Goal: Task Accomplishment & Management: Manage account settings

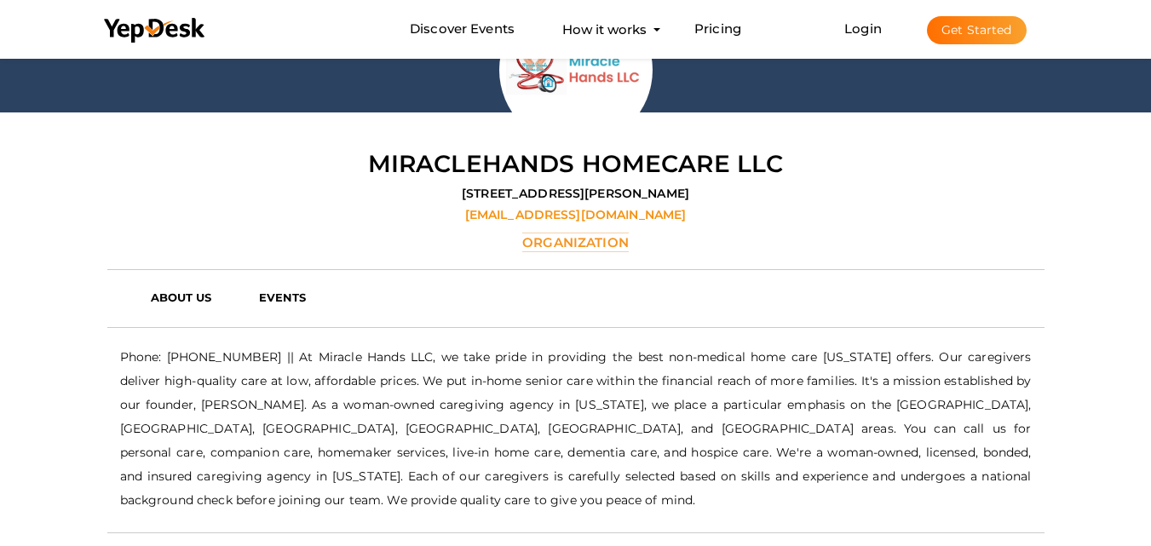
scroll to position [256, 0]
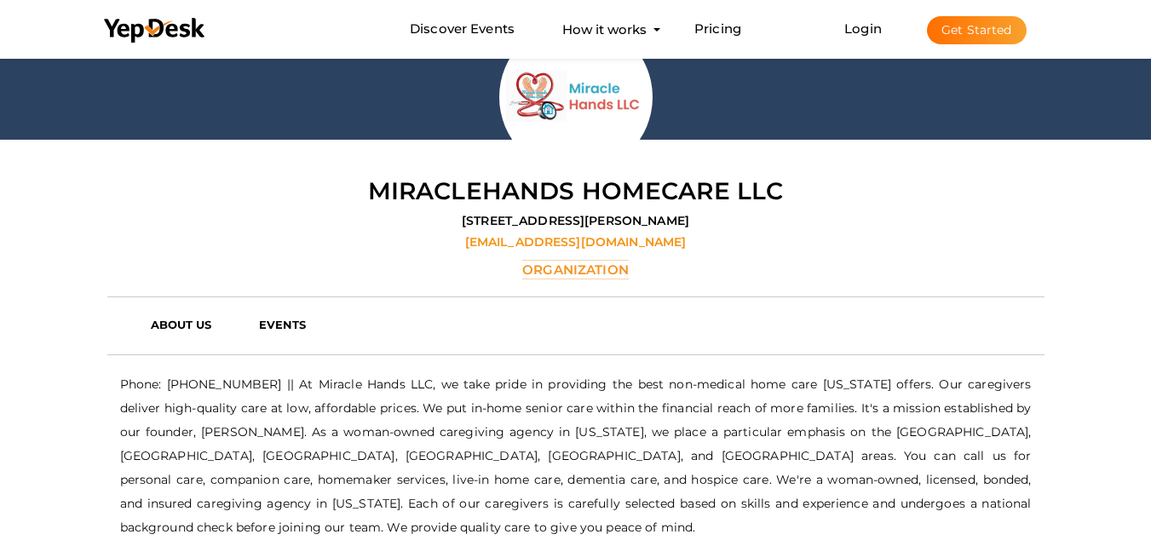
click at [994, 37] on button "Get Started" at bounding box center [977, 30] width 100 height 28
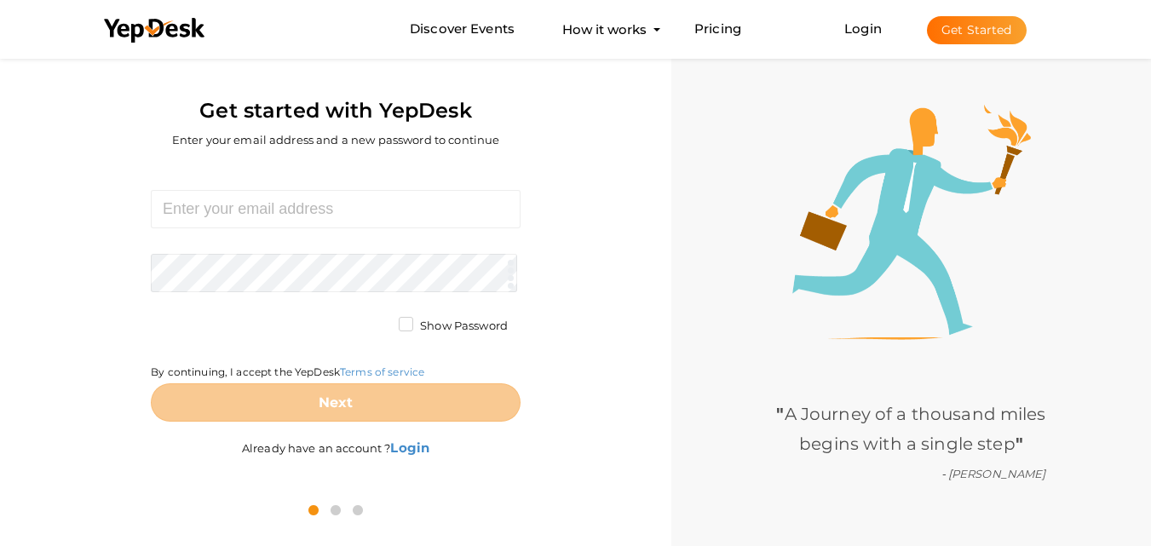
scroll to position [55, 0]
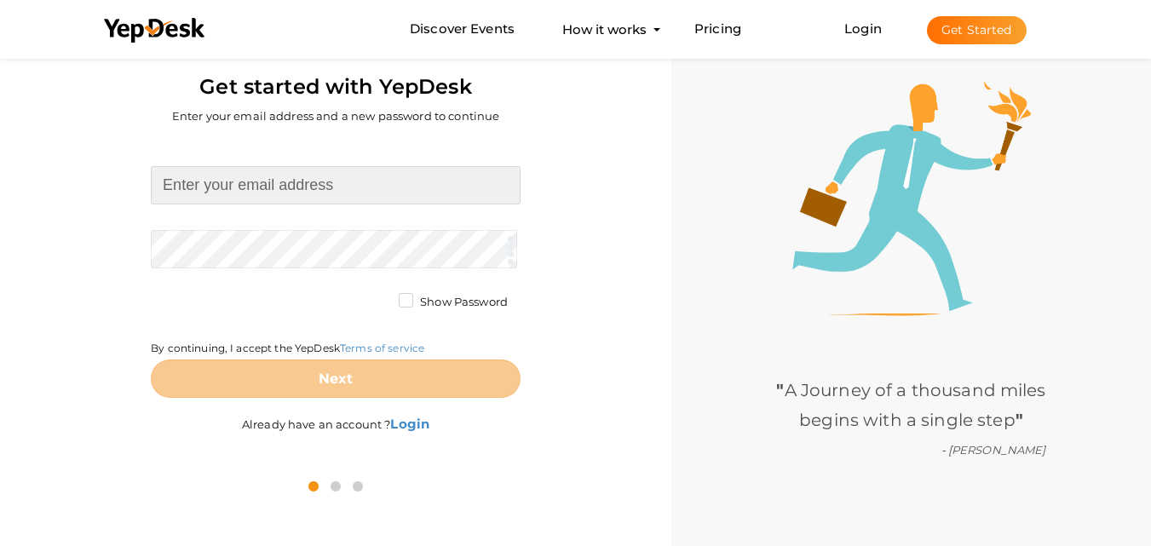
click at [287, 196] on input at bounding box center [336, 185] width 370 height 38
type input "[EMAIL_ADDRESS][DOMAIN_NAME]"
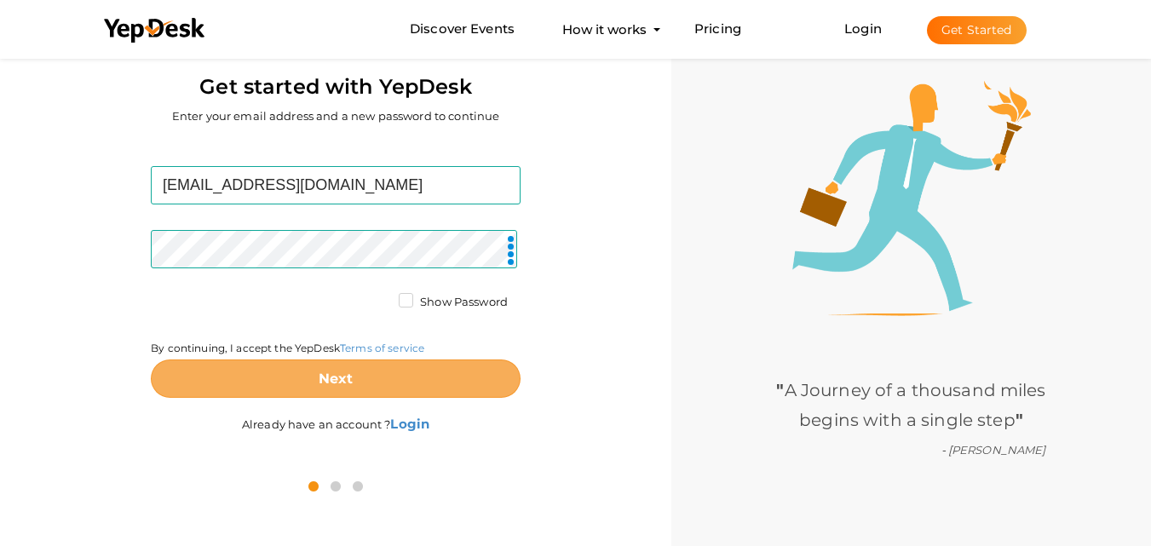
click at [360, 378] on button "Next" at bounding box center [336, 379] width 370 height 38
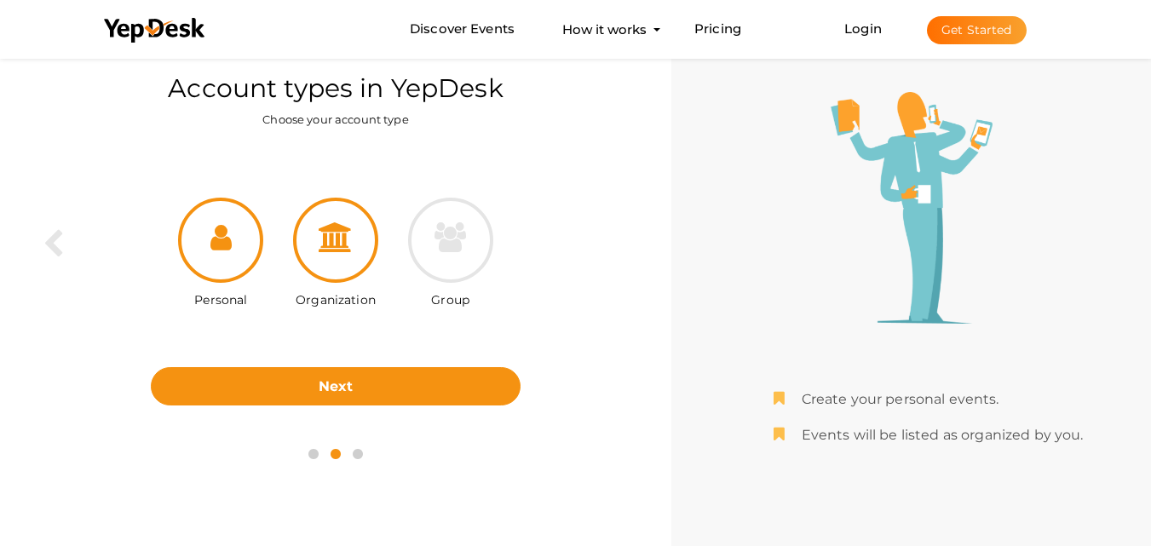
click at [342, 275] on div at bounding box center [335, 240] width 85 height 85
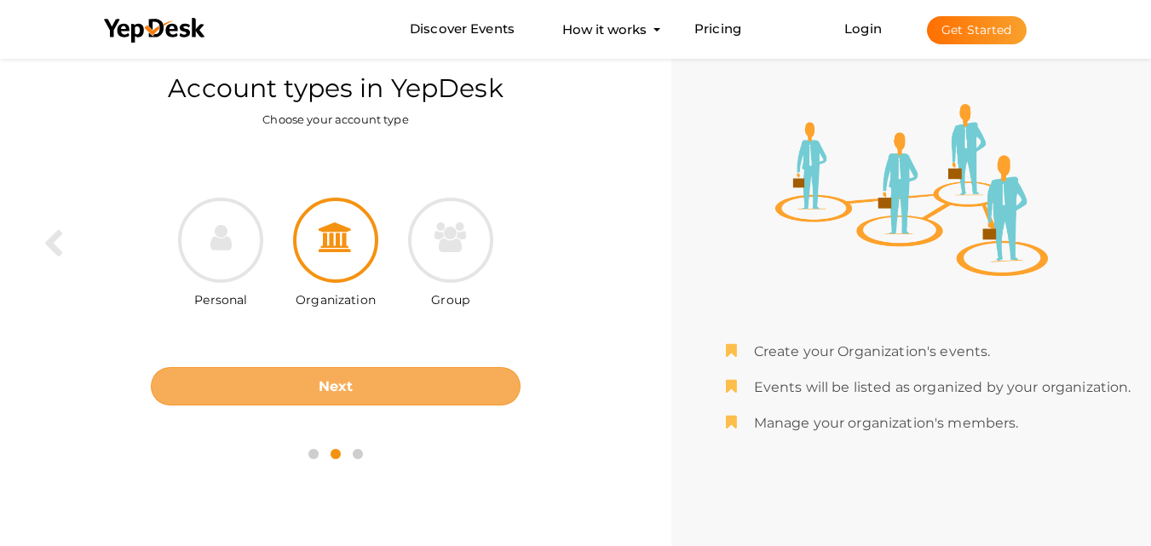
click at [365, 377] on button "Next" at bounding box center [336, 386] width 370 height 38
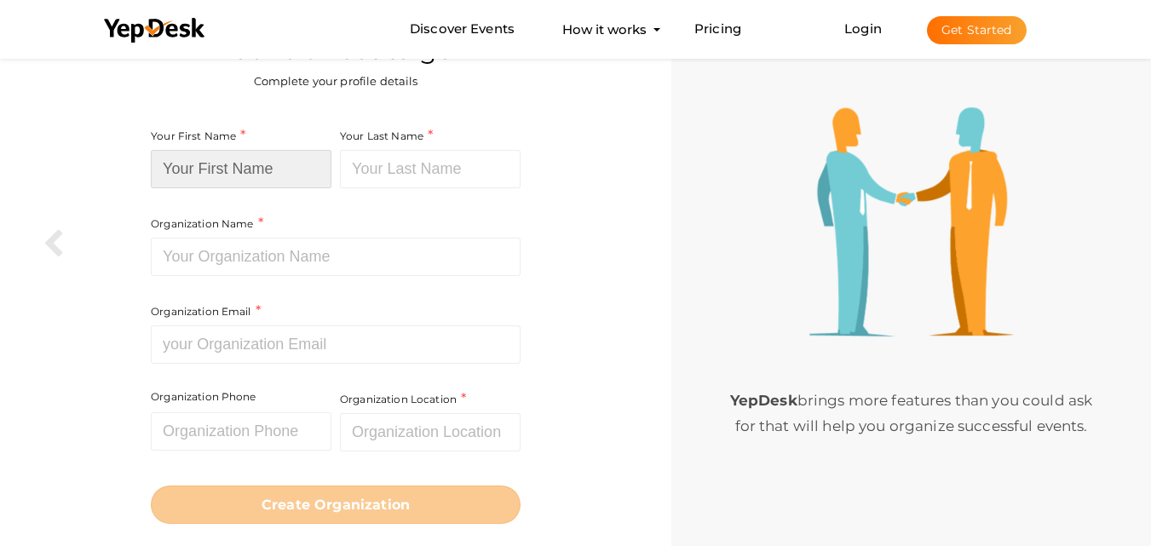
click at [311, 175] on input at bounding box center [241, 169] width 181 height 38
click at [257, 164] on input at bounding box center [241, 169] width 181 height 38
paste input "Fit&Joy Ireland"
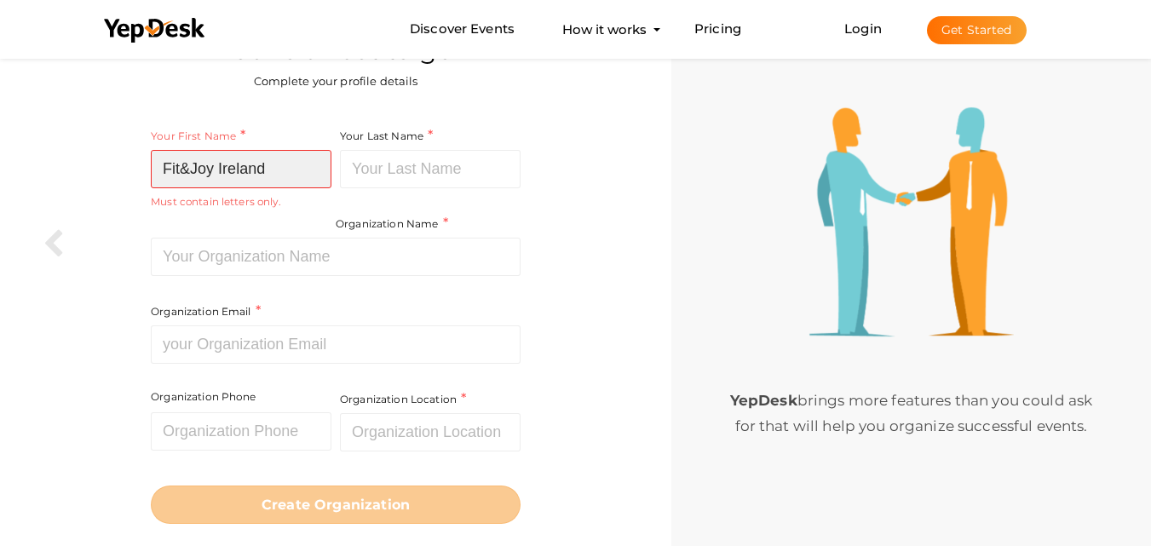
drag, startPoint x: 222, startPoint y: 166, endPoint x: 237, endPoint y: 165, distance: 14.5
click at [237, 165] on input "Fit&Joy Ireland" at bounding box center [241, 169] width 181 height 38
drag, startPoint x: 269, startPoint y: 164, endPoint x: 218, endPoint y: 172, distance: 51.7
click at [218, 172] on input "Fit&Joy Ireland" at bounding box center [241, 169] width 181 height 38
type input "Fit&Joy"
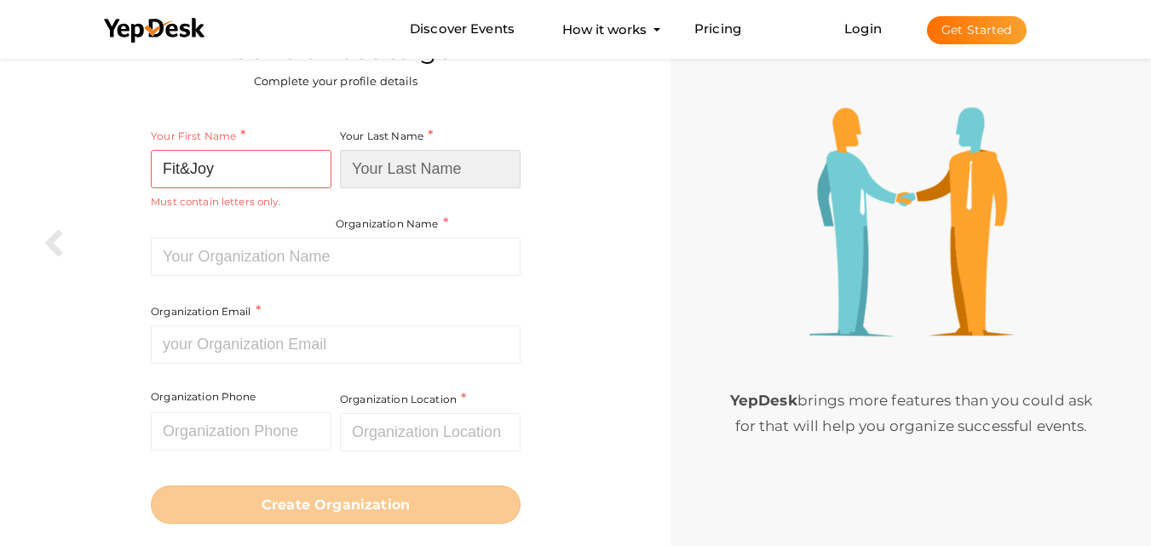
click at [447, 172] on input at bounding box center [430, 169] width 181 height 38
paste input "Ireland"
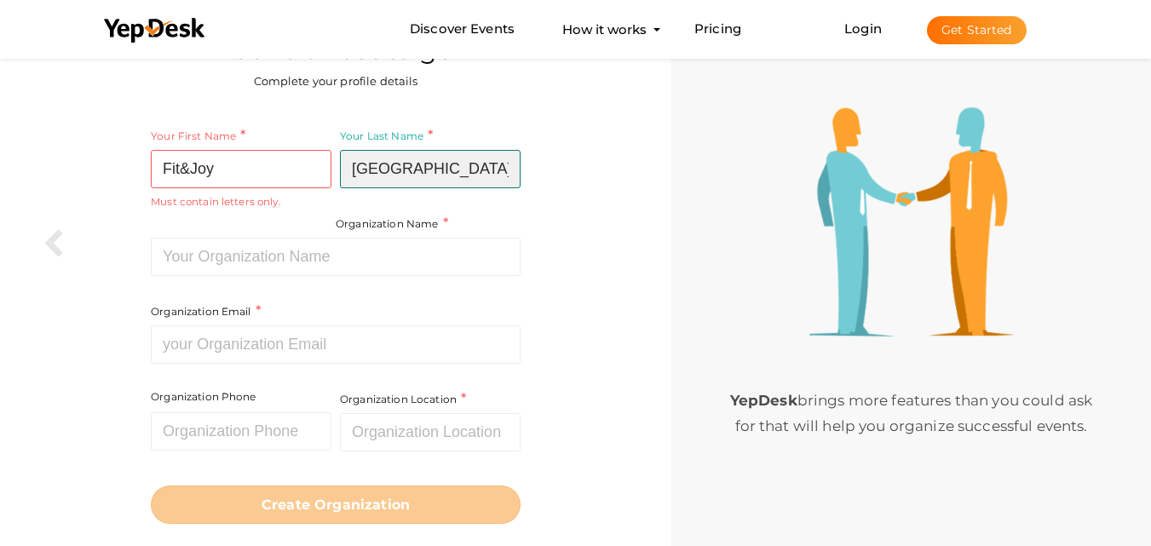
type input "Ireland"
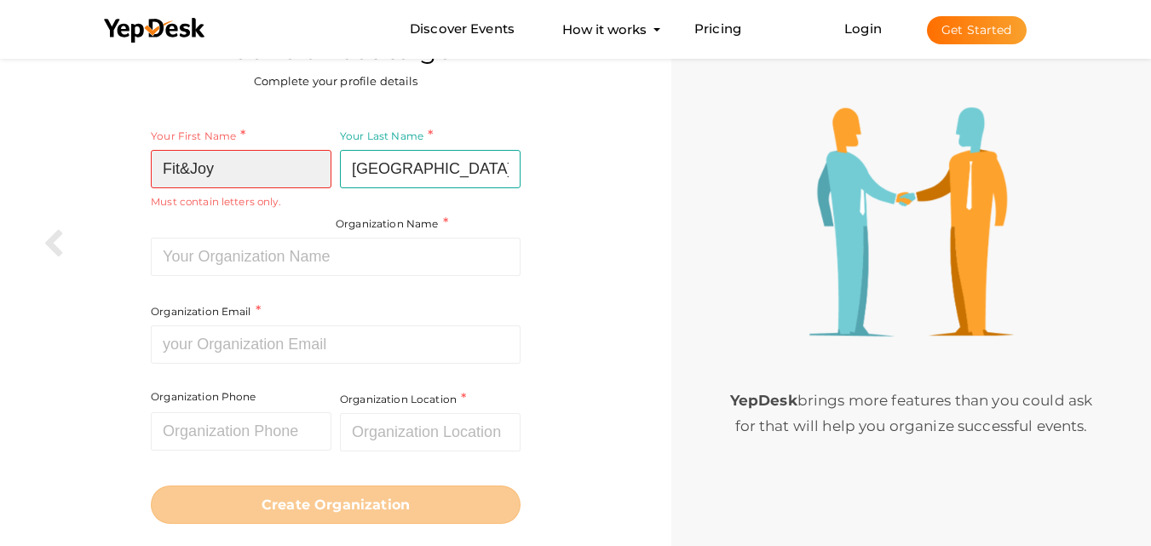
click at [190, 170] on input "Fit&Joy" at bounding box center [241, 169] width 181 height 38
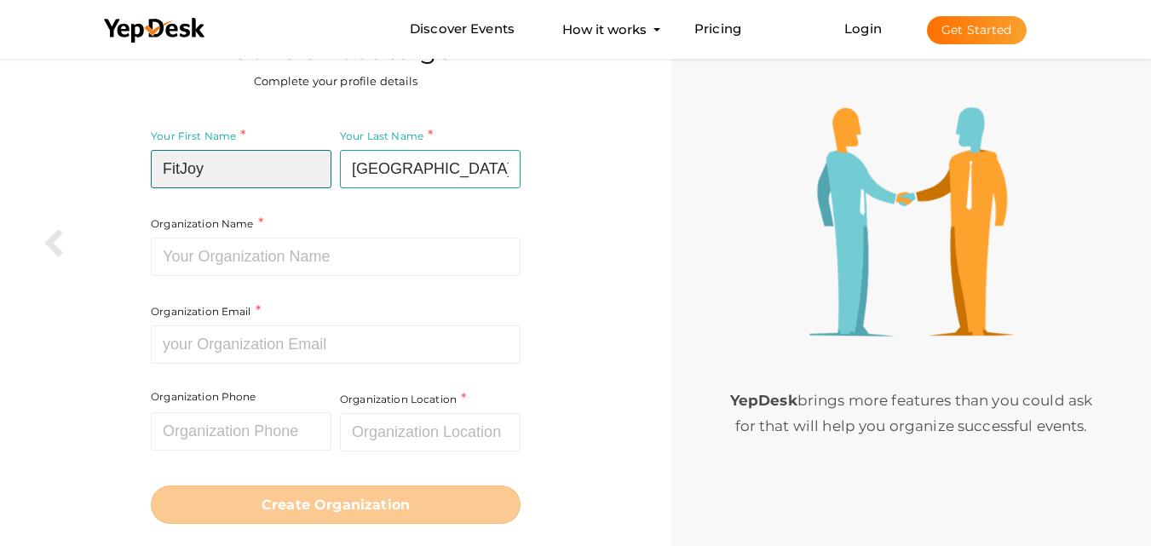
type input "FitJoy"
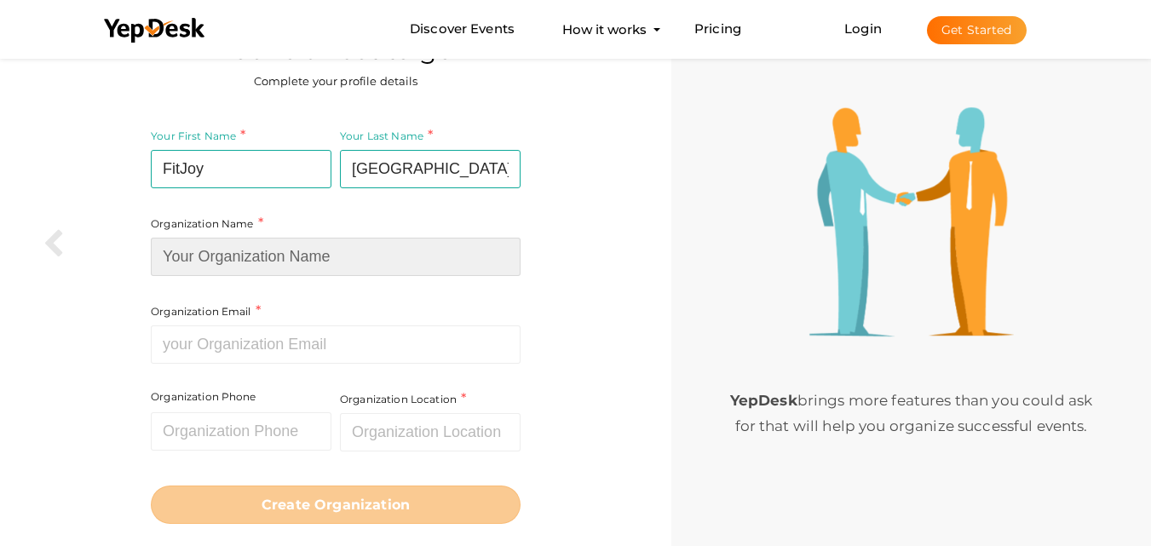
click at [378, 267] on input at bounding box center [336, 257] width 370 height 38
paste input "Fit&Joy Ireland"
drag, startPoint x: 320, startPoint y: 265, endPoint x: 311, endPoint y: 300, distance: 36.2
click at [320, 265] on input "Fit&Joy Ireland" at bounding box center [336, 257] width 370 height 38
type input "Fit&Joy Ireland"
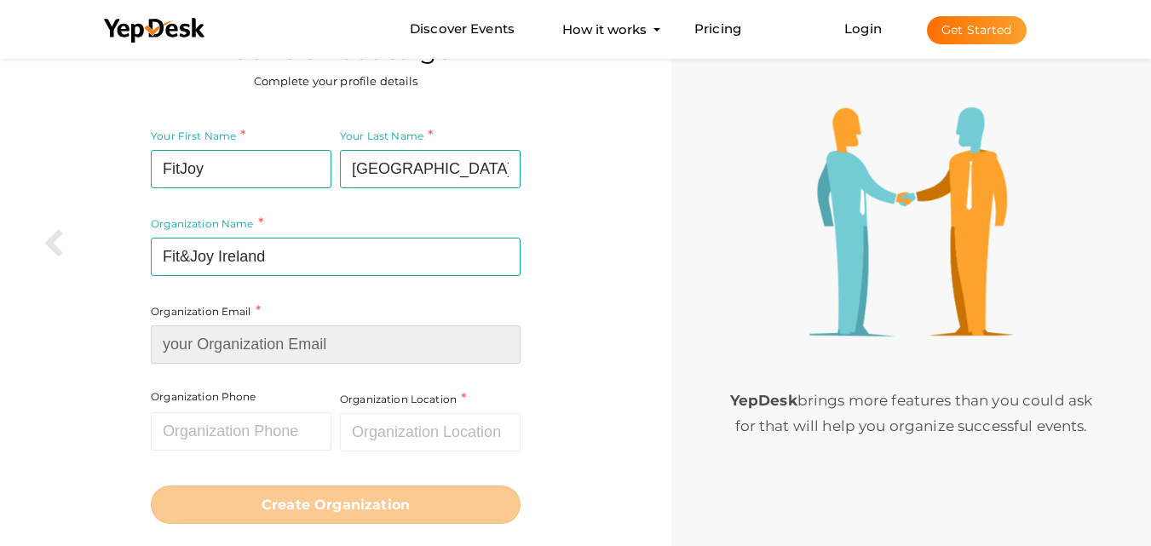
click at [298, 349] on input at bounding box center [336, 344] width 370 height 38
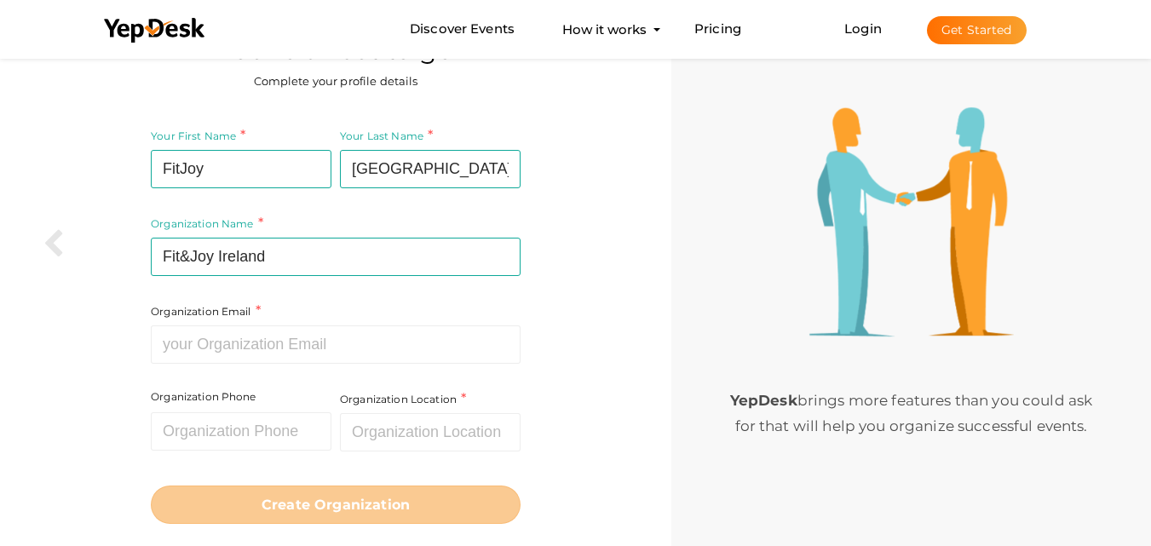
click at [272, 318] on div "Organization Email Required. Invalid email." at bounding box center [336, 333] width 370 height 62
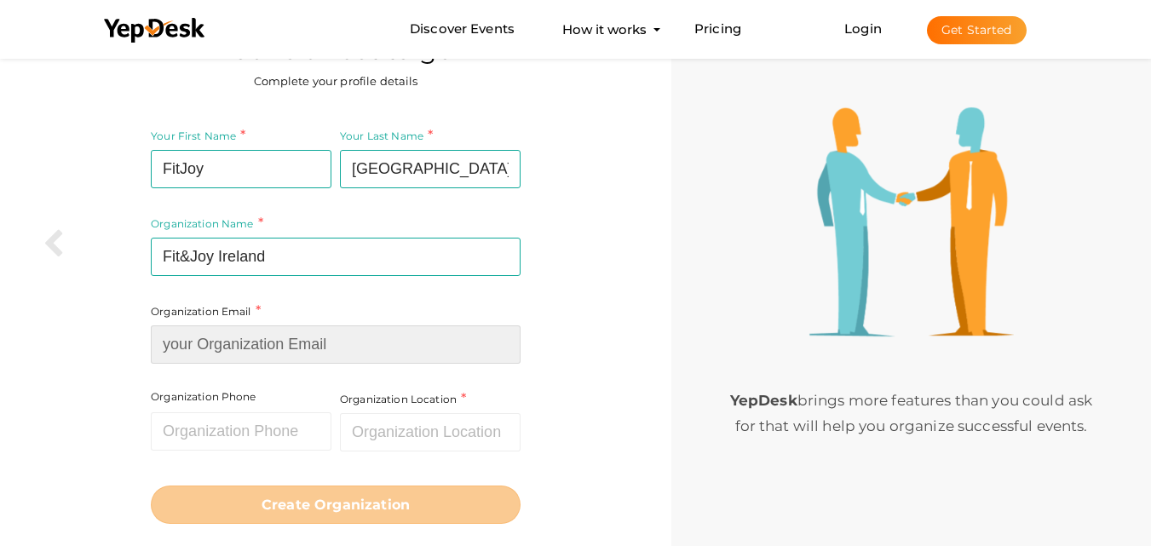
click at [296, 363] on input at bounding box center [336, 344] width 370 height 38
click at [296, 360] on input at bounding box center [336, 344] width 370 height 38
paste input "[EMAIL_ADDRESS][DOMAIN_NAME]"
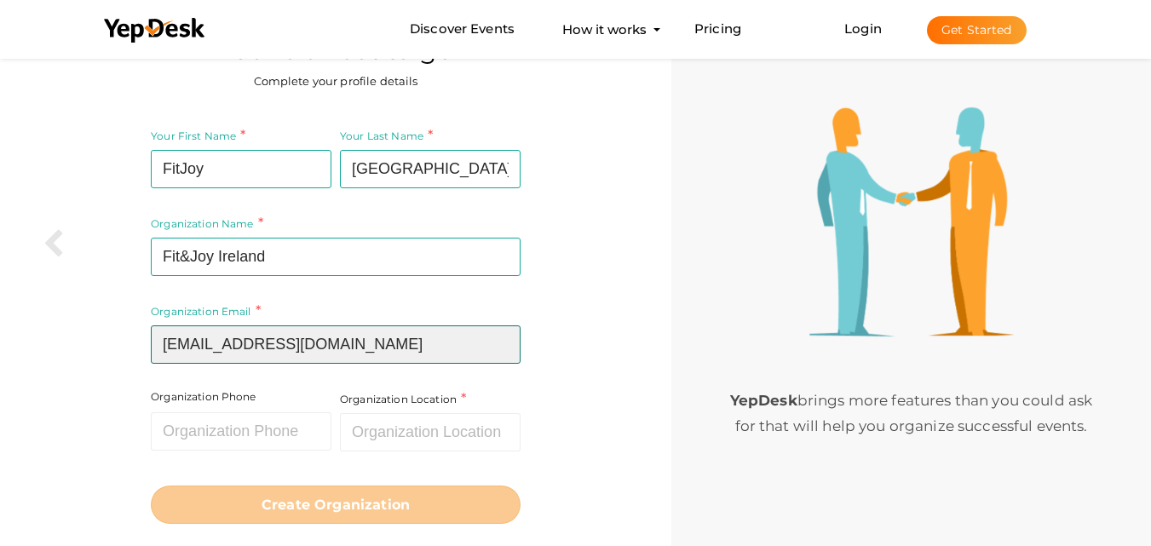
type input "[EMAIL_ADDRESS][DOMAIN_NAME]"
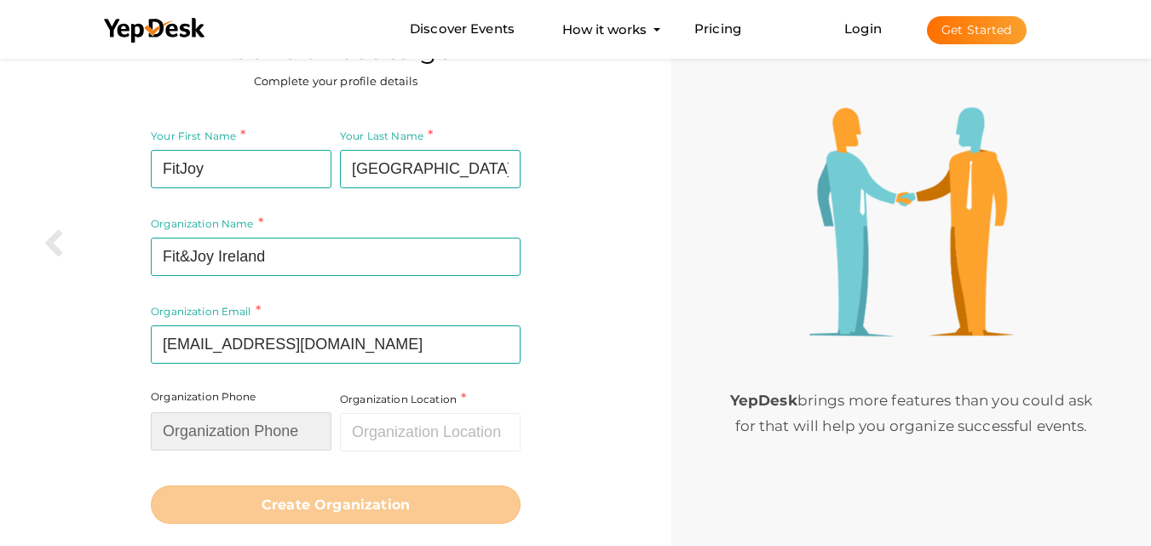
click at [232, 448] on input "text" at bounding box center [241, 431] width 181 height 38
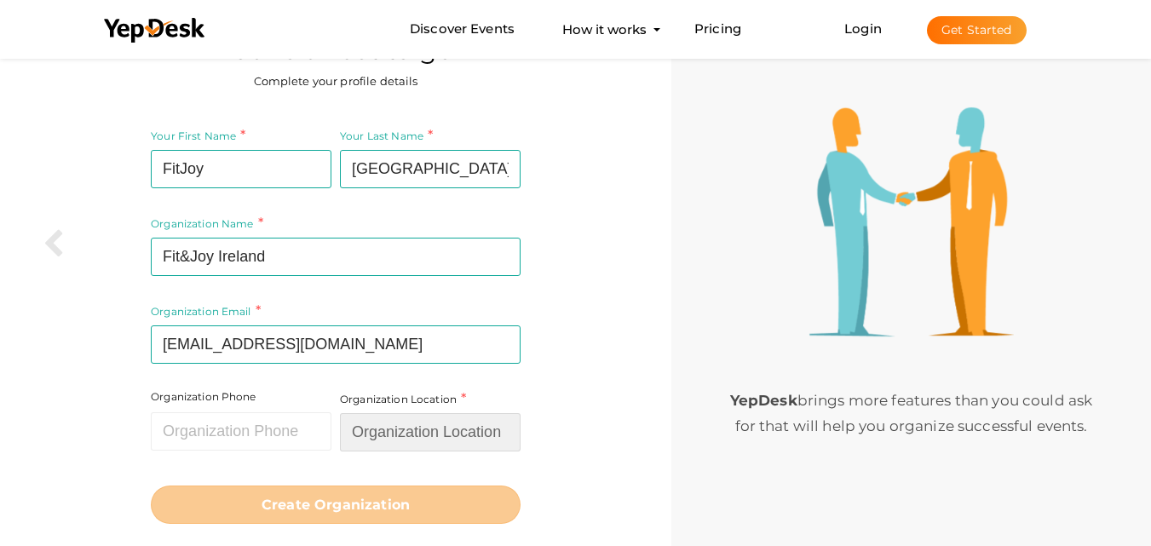
click at [423, 427] on input "text" at bounding box center [430, 432] width 181 height 38
paste input "Monasterevin Community Centre, Whelan St, Monasterevin, Co. Kildare, W34 FH24"
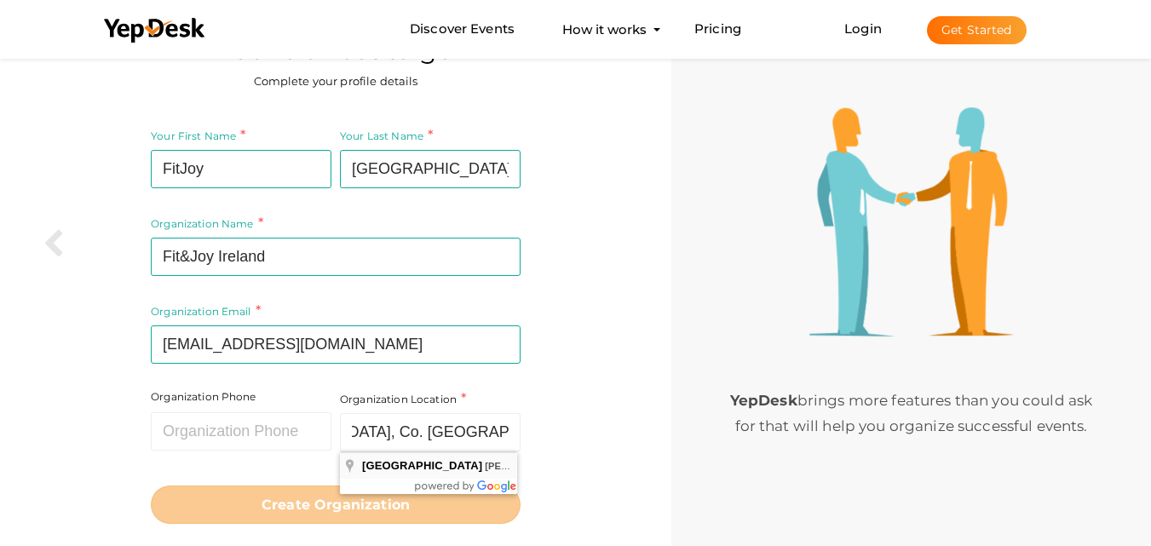
type input "[GEOGRAPHIC_DATA], [PERSON_NAME][GEOGRAPHIC_DATA], Co. [GEOGRAPHIC_DATA], [GEOG…"
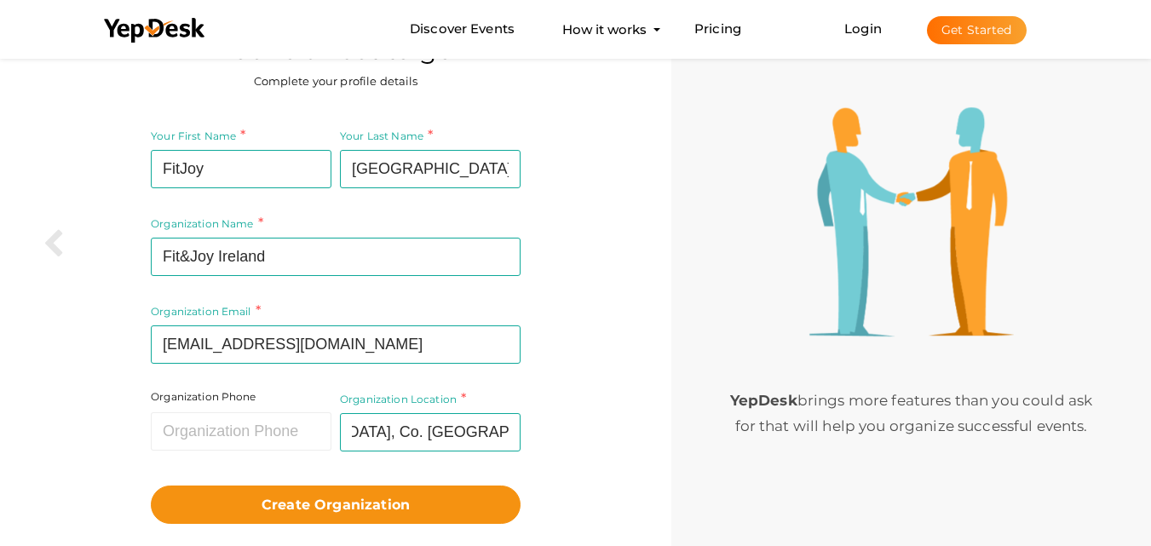
scroll to position [0, 0]
click at [213, 434] on input "text" at bounding box center [241, 431] width 181 height 38
paste input "089 465 3938"
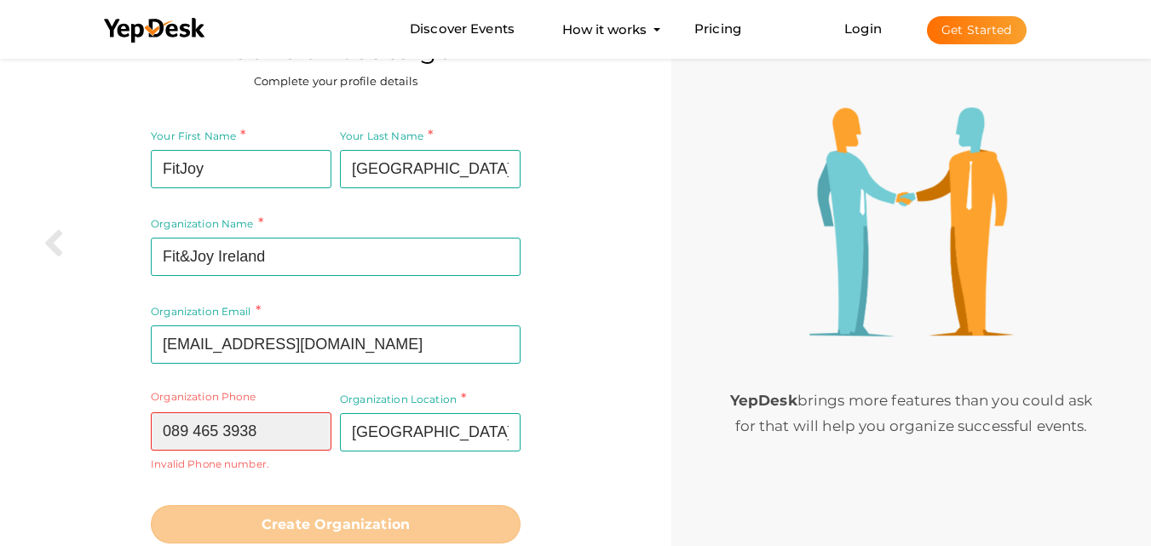
drag, startPoint x: 285, startPoint y: 438, endPoint x: 109, endPoint y: 419, distance: 176.5
click at [83, 417] on div "Your First Name FitJoy Required. Must contain letters only. Must be between 2 a…" at bounding box center [336, 334] width 646 height 439
type input "="
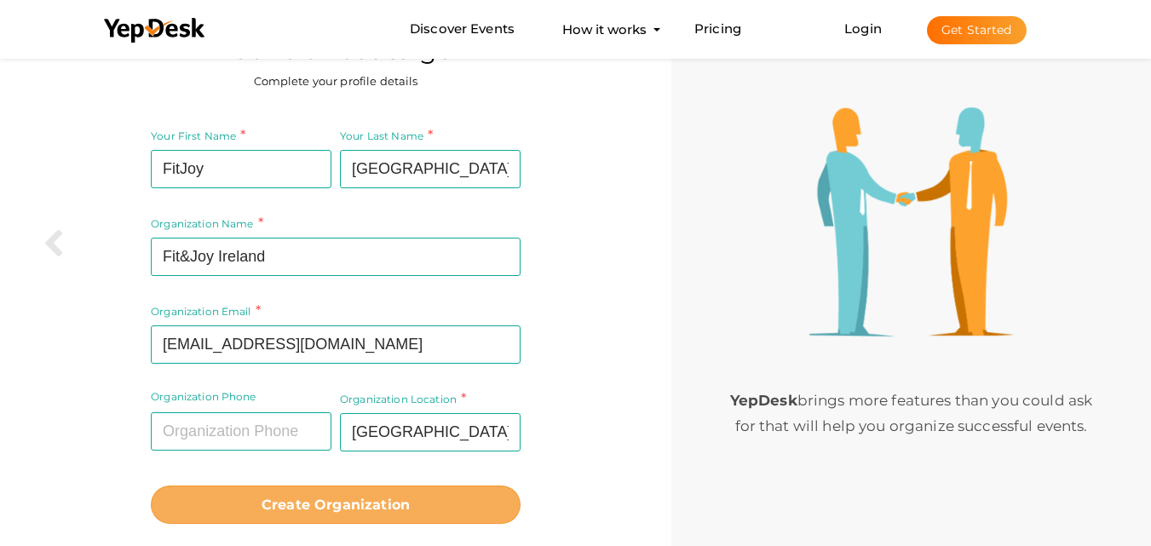
click at [367, 499] on b "Create Organization" at bounding box center [336, 505] width 148 height 16
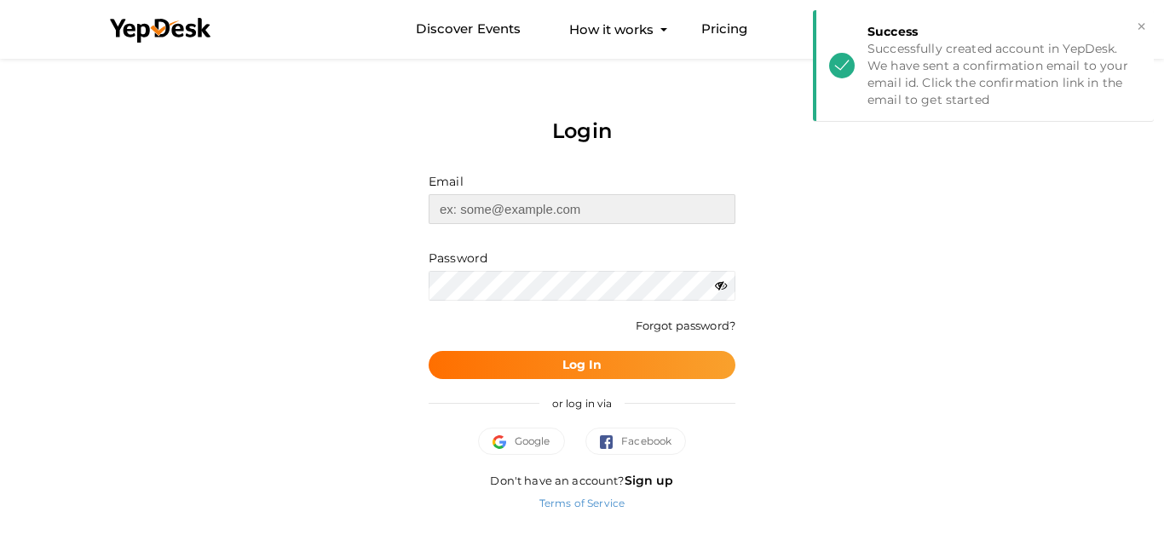
type input "[EMAIL_ADDRESS][DOMAIN_NAME]"
click at [565, 363] on b "Log In" at bounding box center [582, 364] width 40 height 15
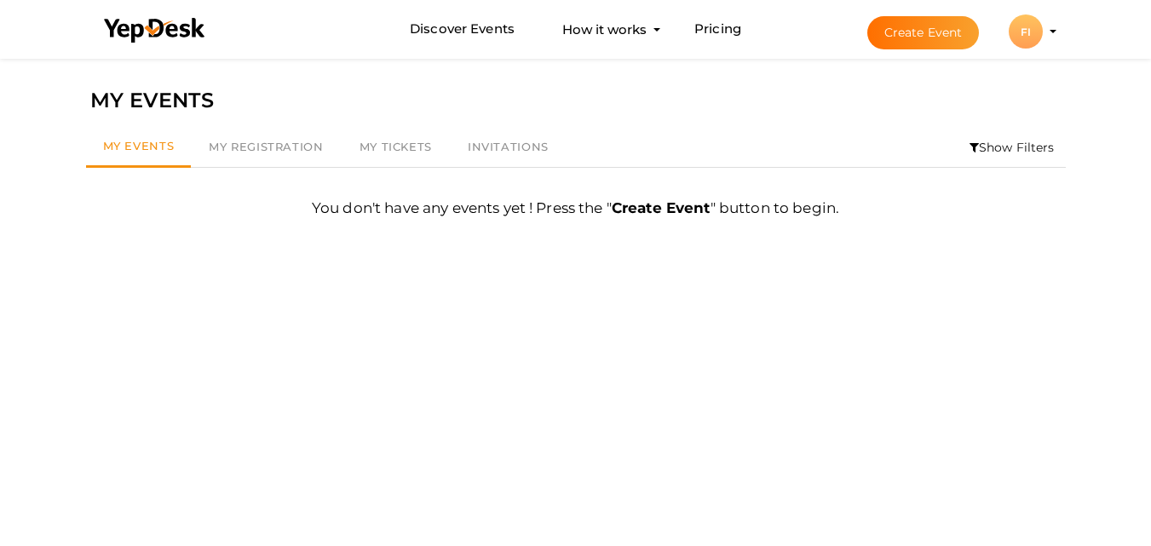
click at [1043, 31] on profile-pic "FI" at bounding box center [1026, 32] width 34 height 13
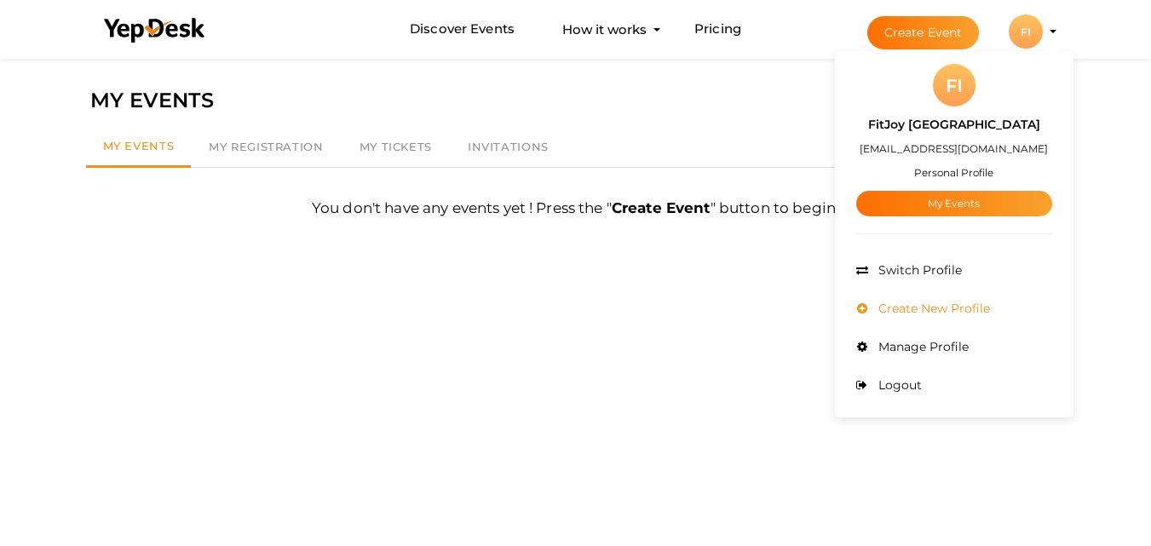
click at [932, 306] on span "Create New Profile" at bounding box center [932, 308] width 116 height 15
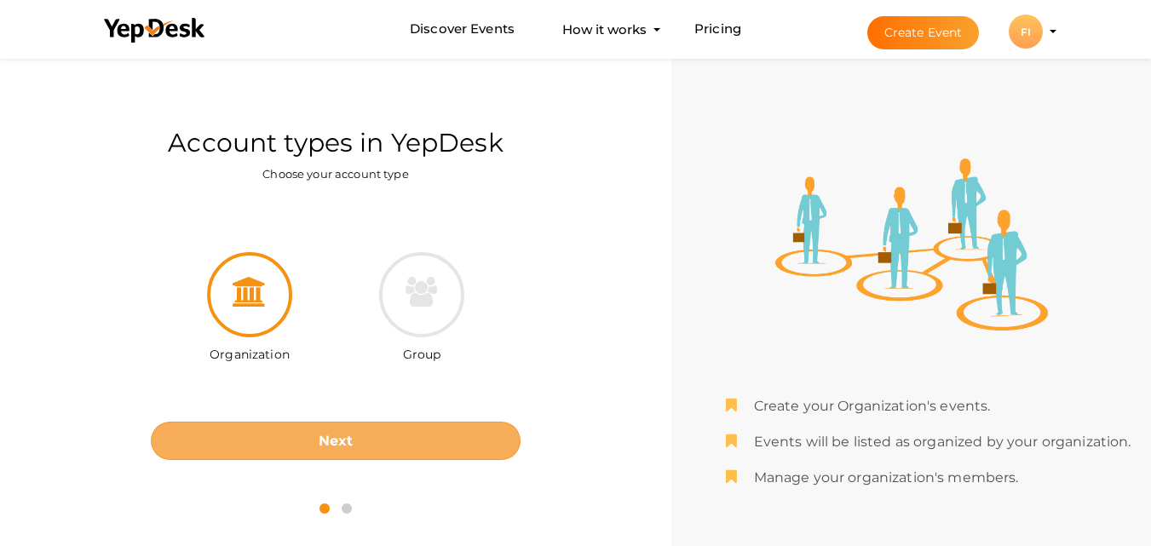
click at [325, 438] on b "Next" at bounding box center [336, 441] width 35 height 16
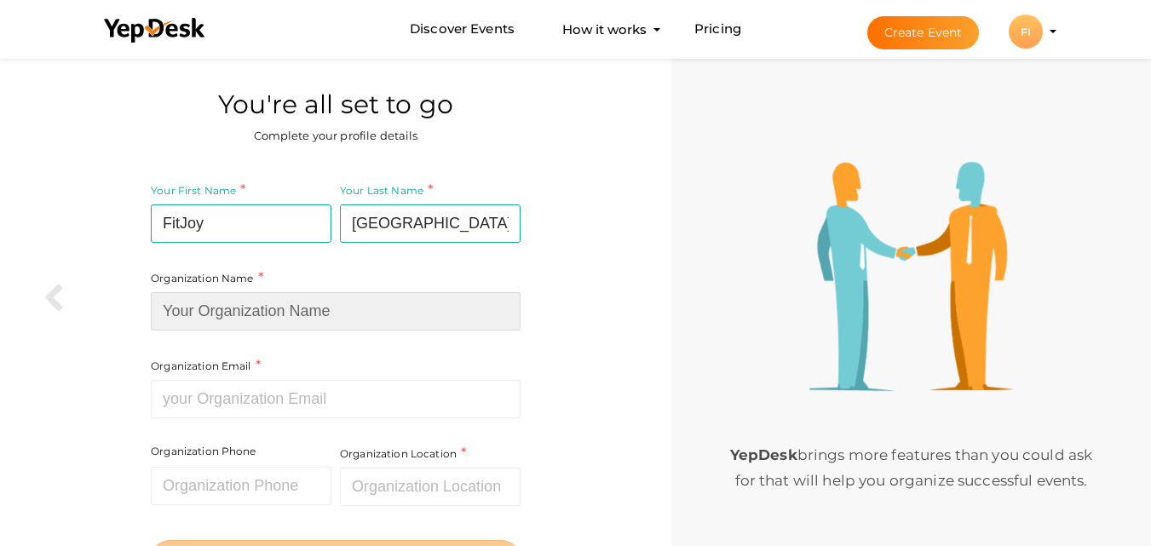
click at [256, 309] on input at bounding box center [336, 311] width 370 height 38
type input "Fit&Joy Ireland"
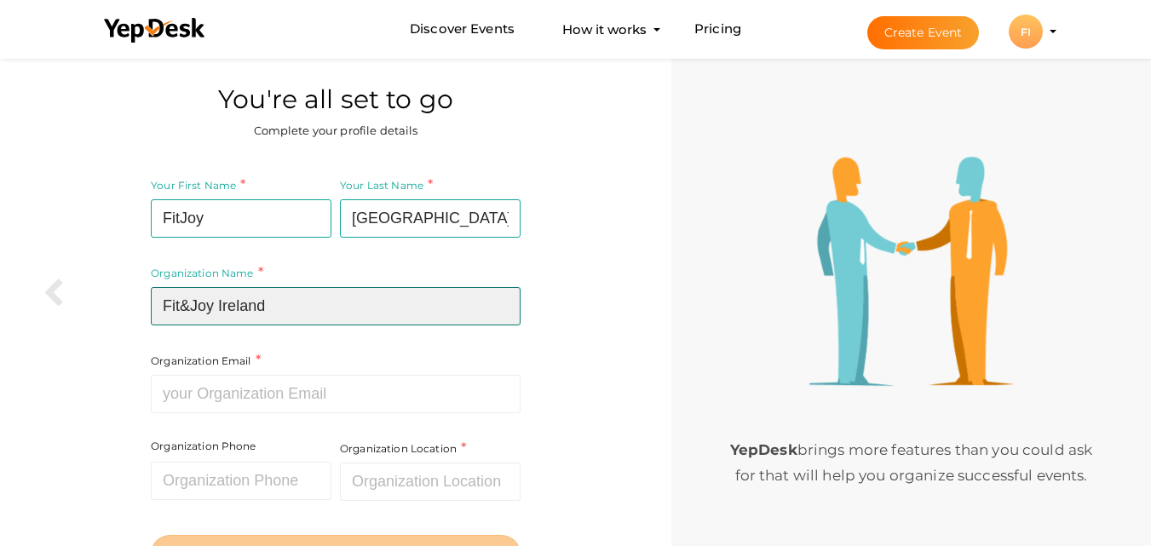
scroll to position [85, 0]
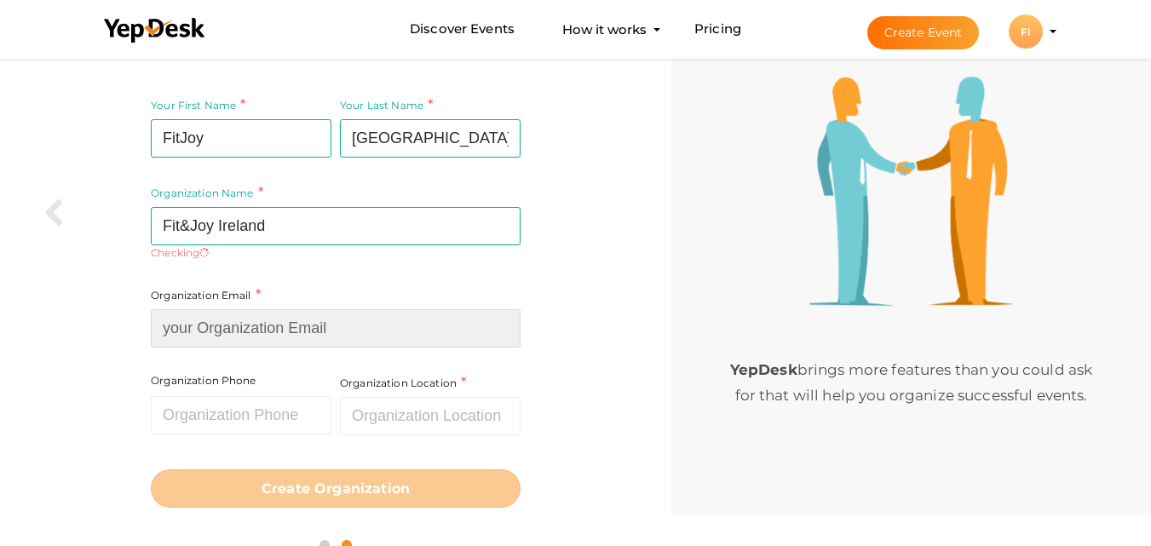
click at [256, 302] on div "Organization Email Required. Invalid email." at bounding box center [336, 316] width 370 height 62
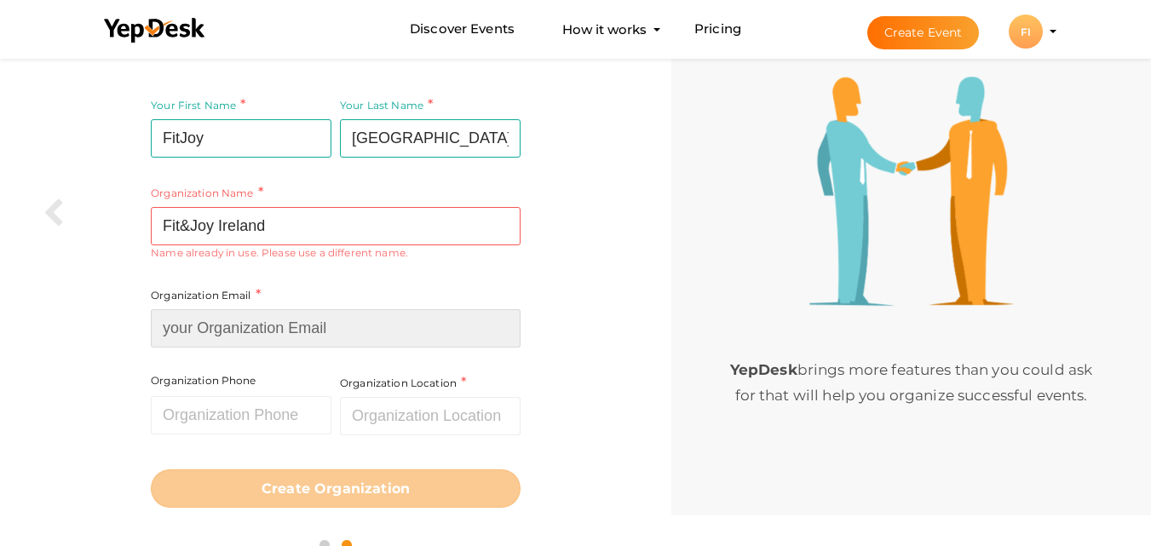
type input "[EMAIL_ADDRESS][DOMAIN_NAME]"
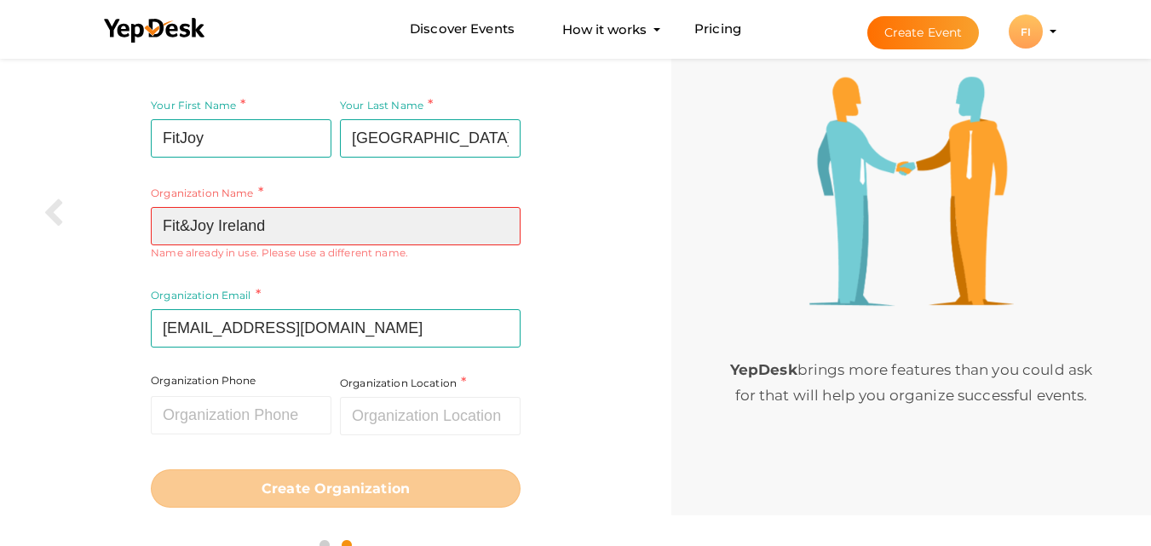
click at [191, 225] on input "Fit&Joy Ireland" at bounding box center [336, 226] width 370 height 38
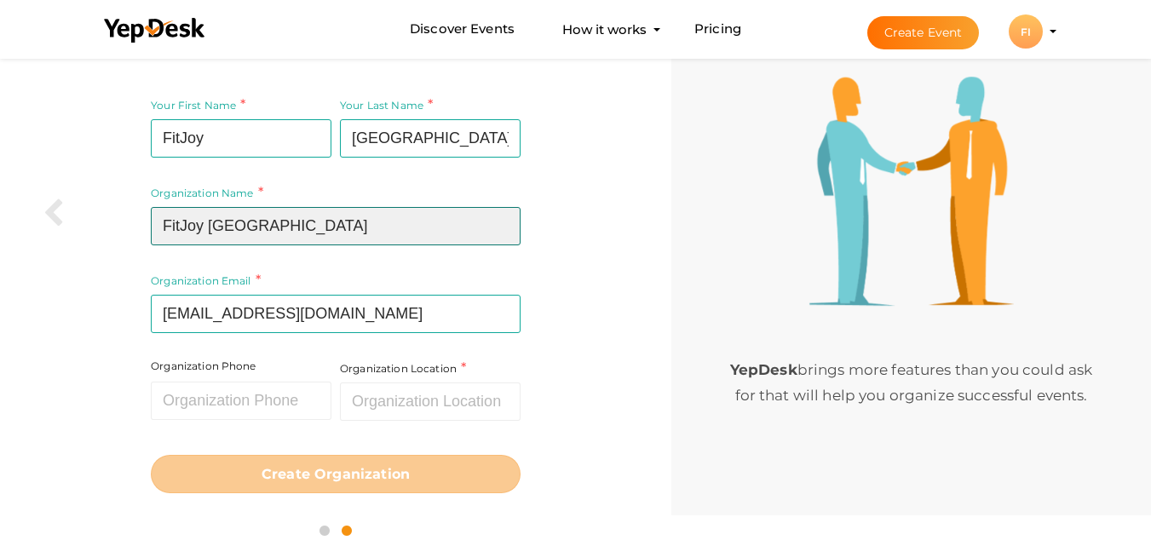
type input "FitJoy [GEOGRAPHIC_DATA]"
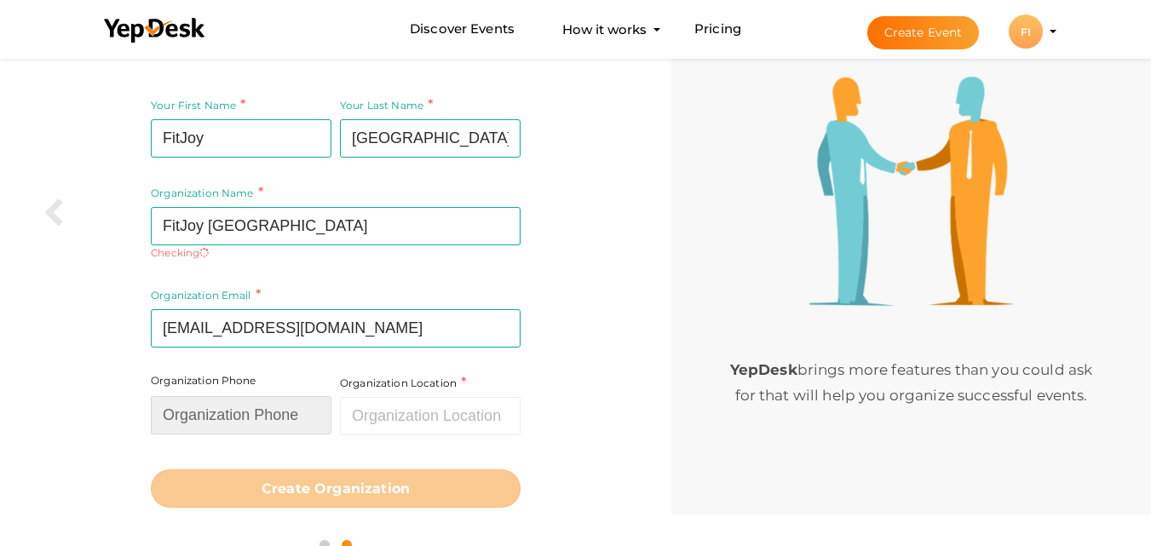
click at [247, 398] on input "text" at bounding box center [241, 415] width 181 height 38
click at [463, 394] on div "Organization Location Required." at bounding box center [430, 404] width 181 height 62
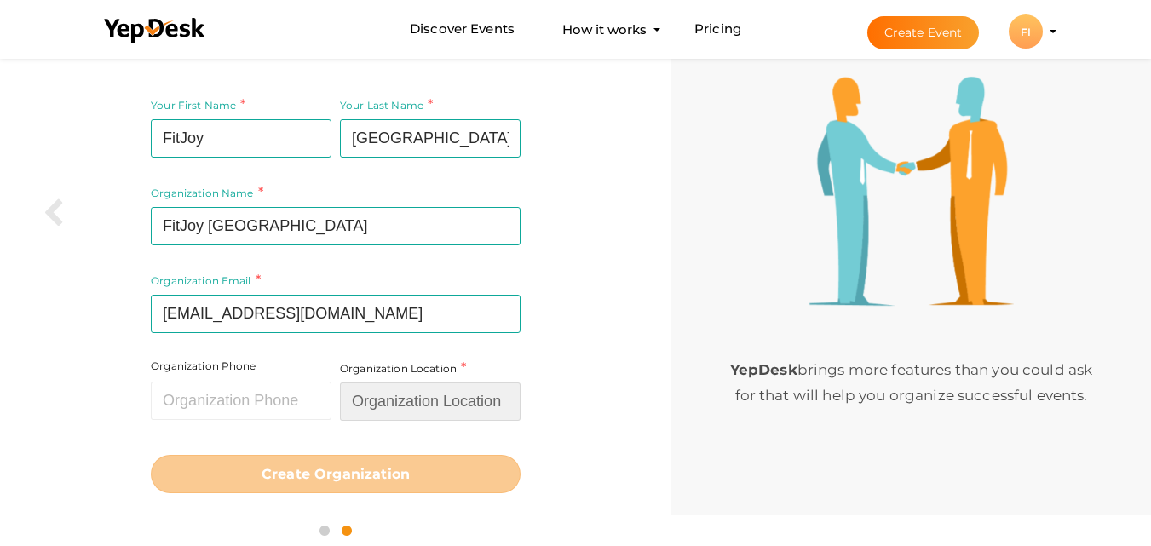
click at [452, 406] on input "text" at bounding box center [430, 402] width 181 height 38
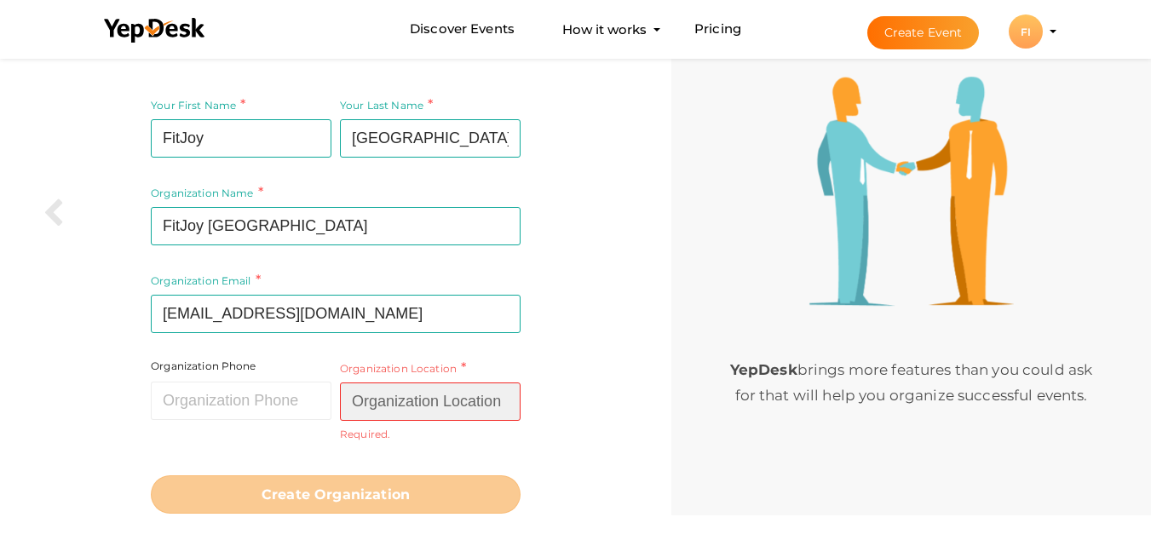
click at [398, 397] on input "text" at bounding box center [430, 402] width 181 height 38
paste input "Monasterevin Community Centre, Whelan St, Monasterevin, Co. Kildare, W34 FH24"
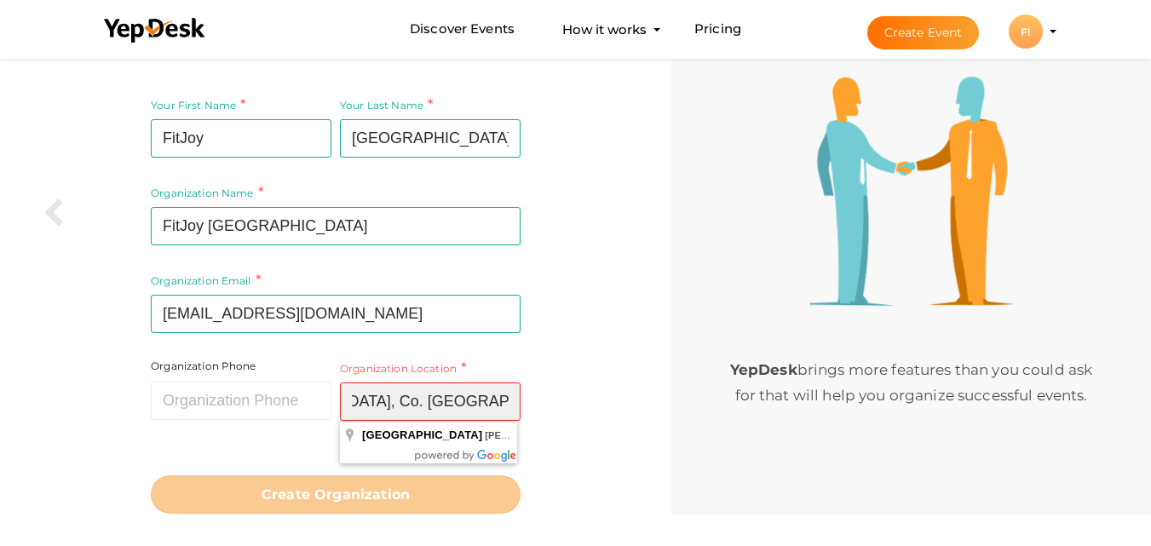
type input "Monasterevin Community Centre, Whelan St, Monasterevin, Co. Kildare, W34 FH24"
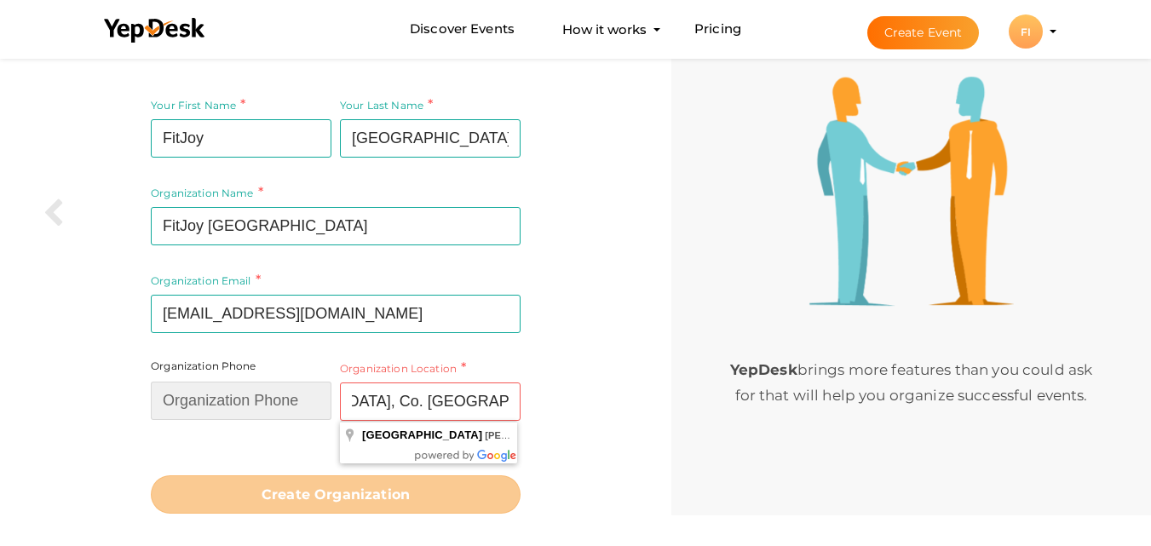
scroll to position [0, 0]
click at [273, 399] on input "text" at bounding box center [241, 401] width 181 height 38
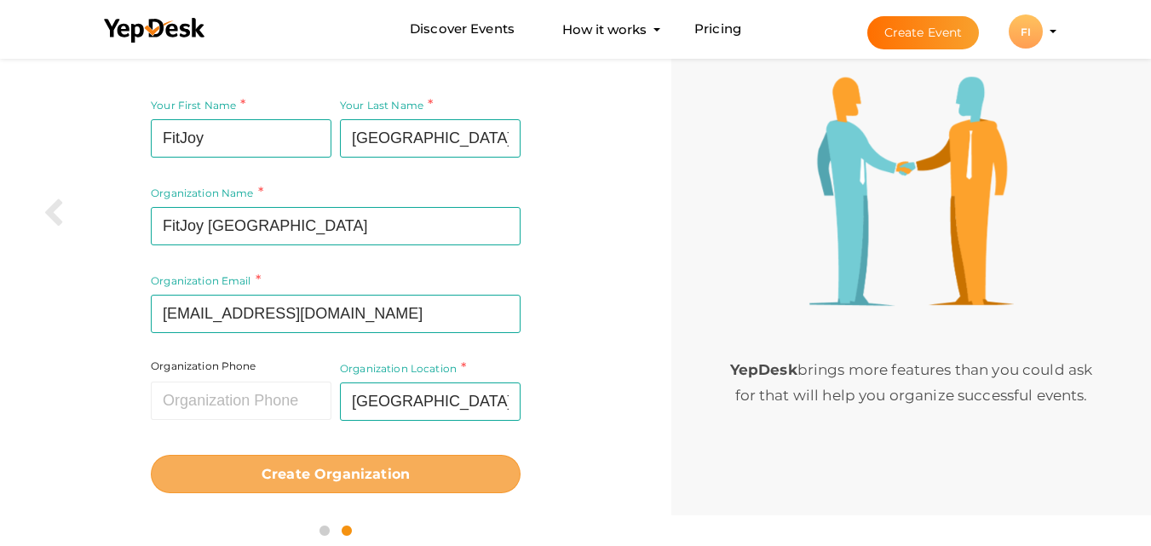
click at [409, 474] on button "Create Organization" at bounding box center [336, 474] width 370 height 38
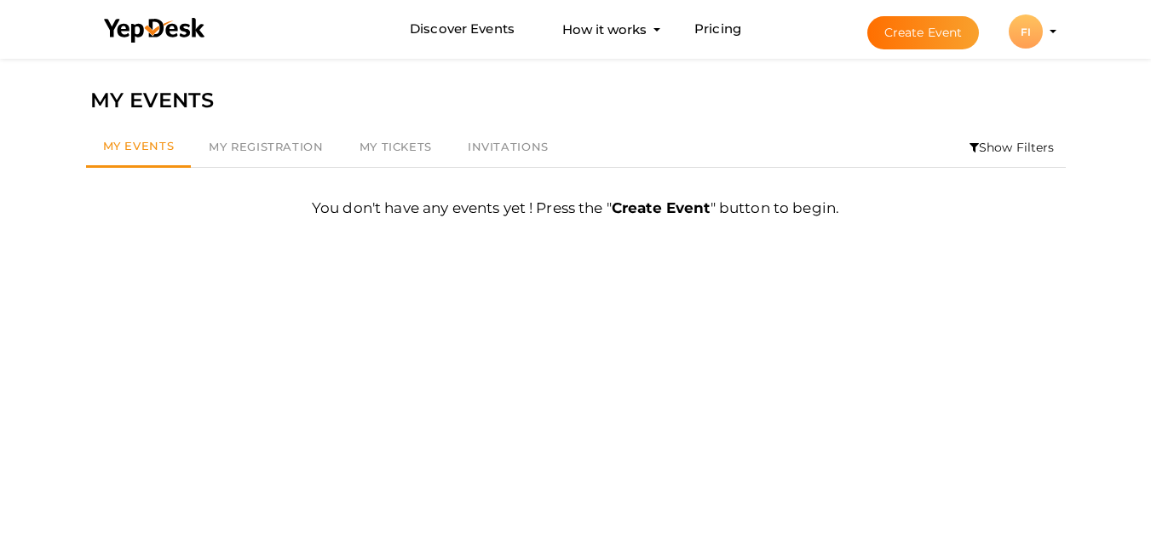
click at [1050, 35] on li "Create Event FI FI FitJoy Ireland [EMAIL_ADDRESS][DOMAIN_NAME] Personal Profile…" at bounding box center [946, 31] width 227 height 61
click at [1023, 34] on div "FI" at bounding box center [1026, 31] width 34 height 34
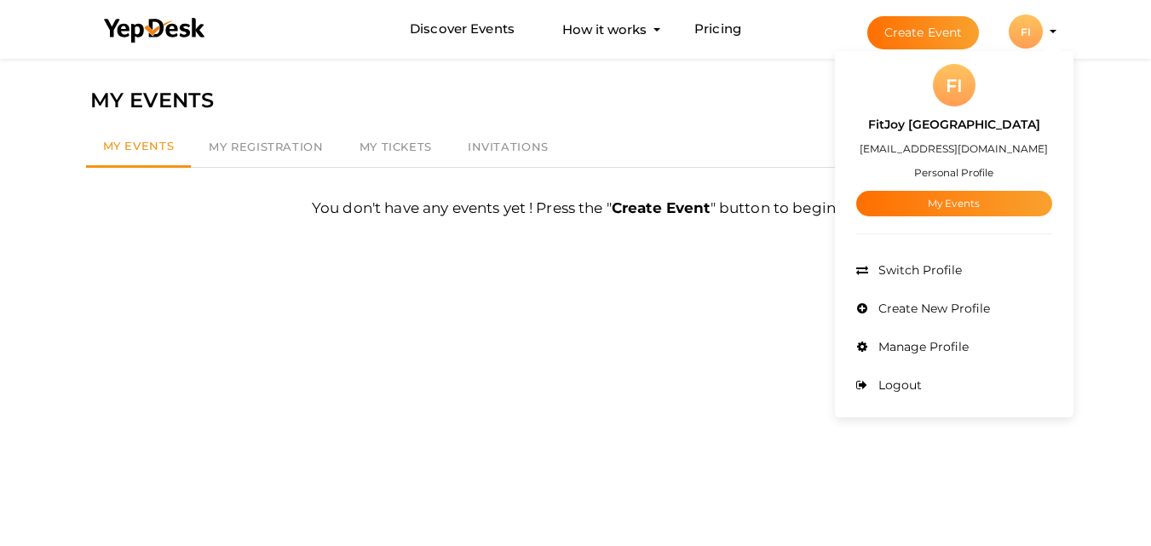
click at [905, 344] on span "Manage Profile" at bounding box center [921, 346] width 95 height 15
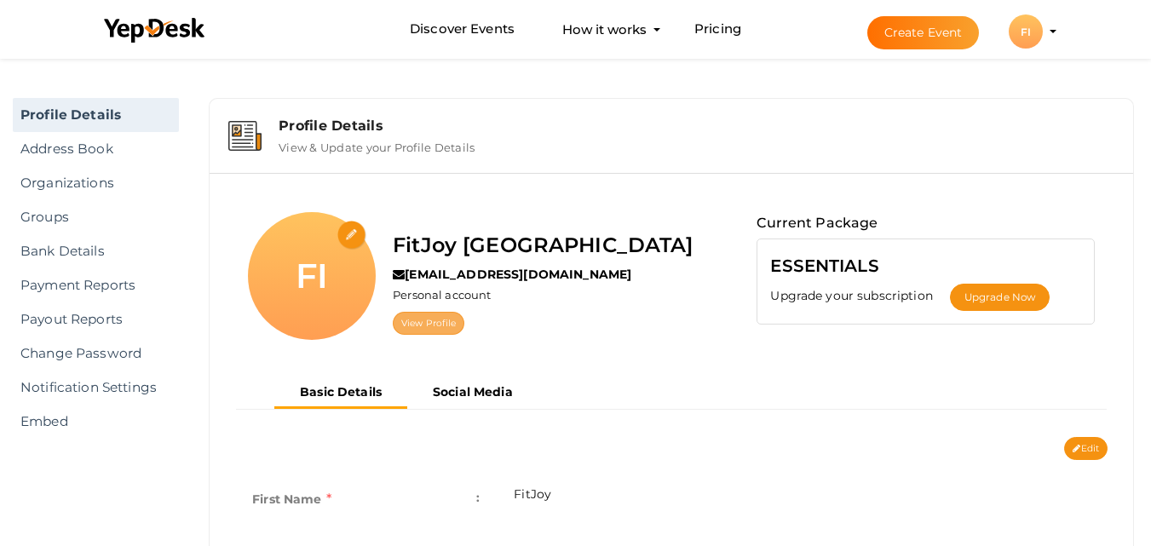
click at [414, 330] on link "View Profile" at bounding box center [429, 323] width 72 height 23
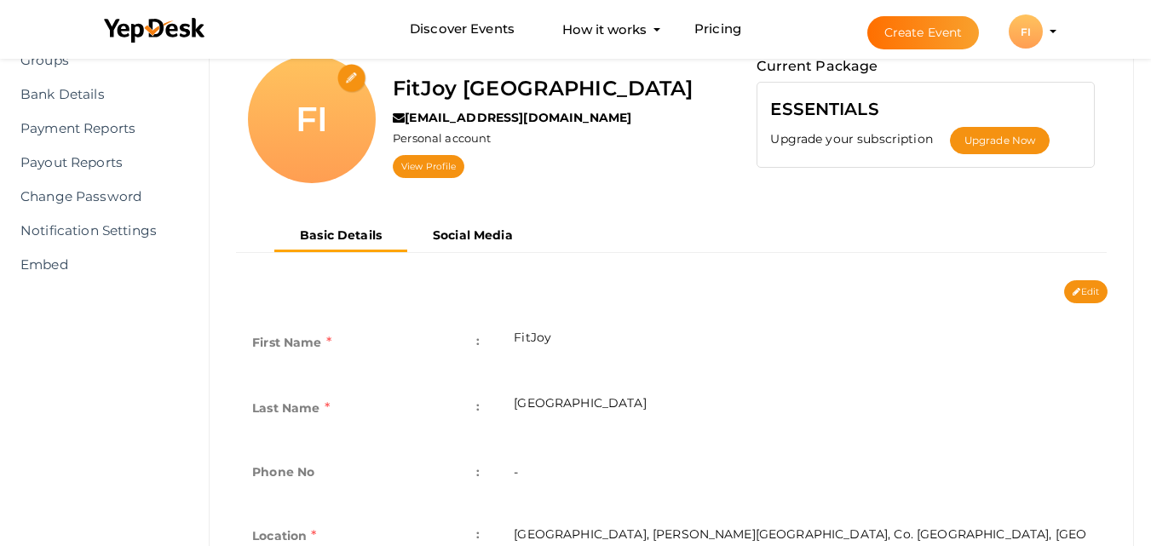
scroll to position [73, 0]
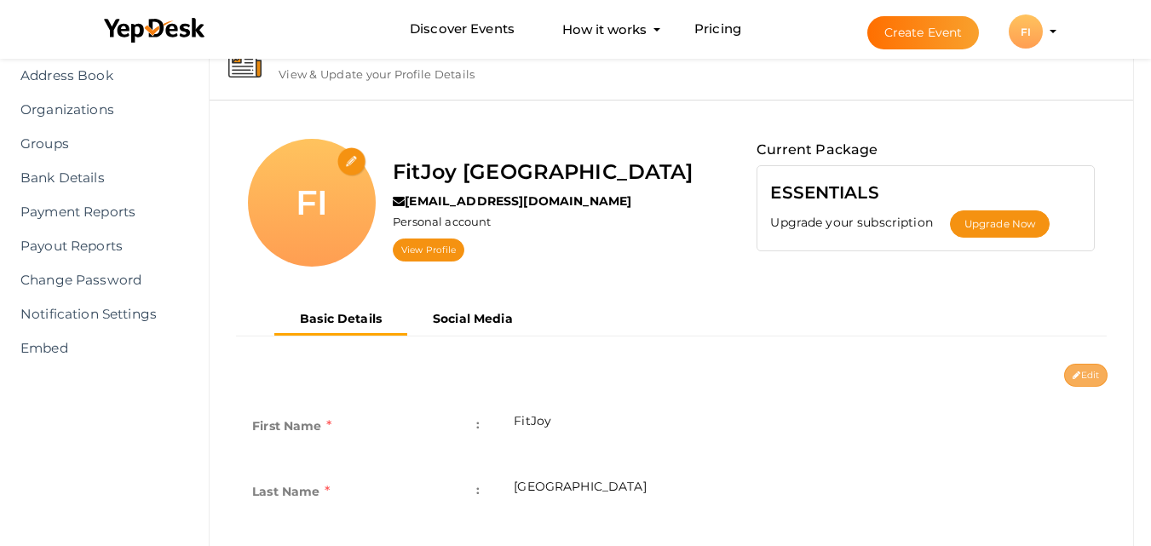
click at [1098, 378] on button "Edit" at bounding box center [1085, 375] width 43 height 23
type input "FitJoy"
type input "Ireland"
type input "[GEOGRAPHIC_DATA], [PERSON_NAME][GEOGRAPHIC_DATA], Co. [GEOGRAPHIC_DATA], [GEOG…"
type input "fitjoy-ireland"
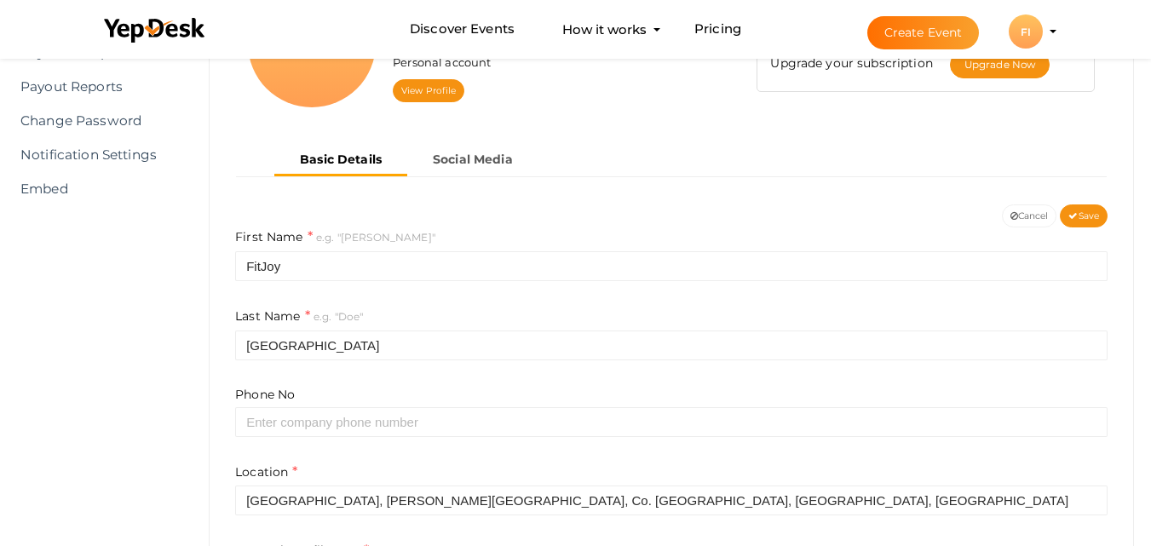
scroll to position [341, 0]
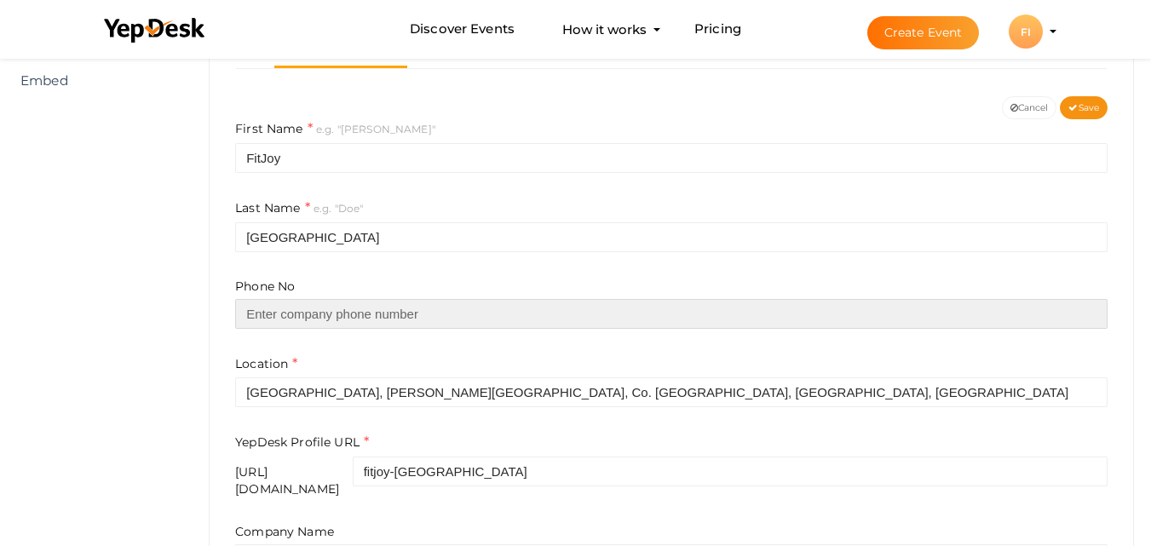
click at [354, 314] on input "text" at bounding box center [671, 314] width 872 height 30
click at [363, 325] on input "text" at bounding box center [671, 314] width 872 height 30
paste input "089 465 3938"
type input "089 465 3938"
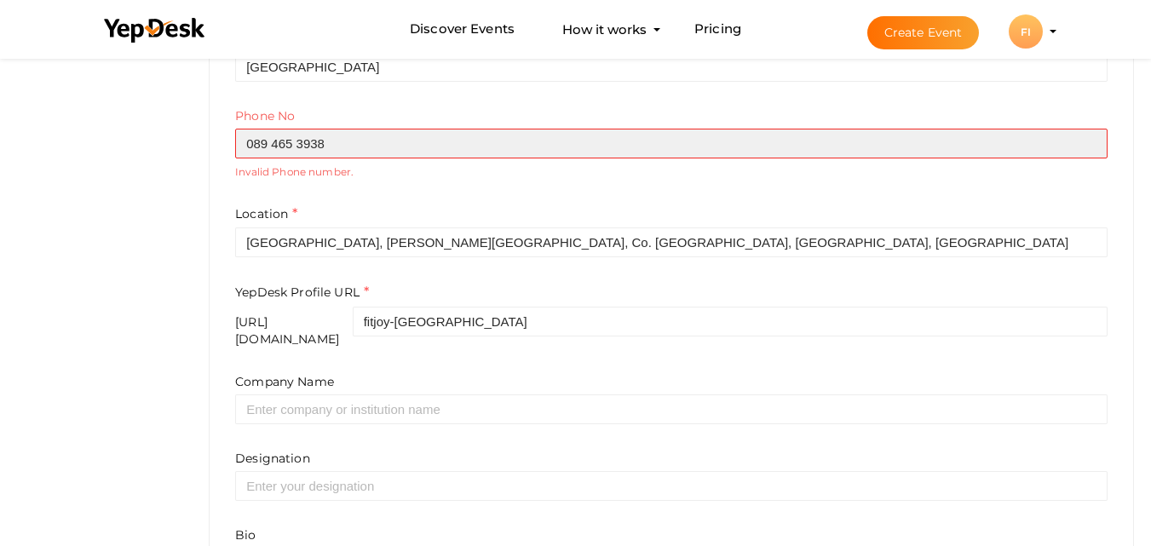
scroll to position [596, 0]
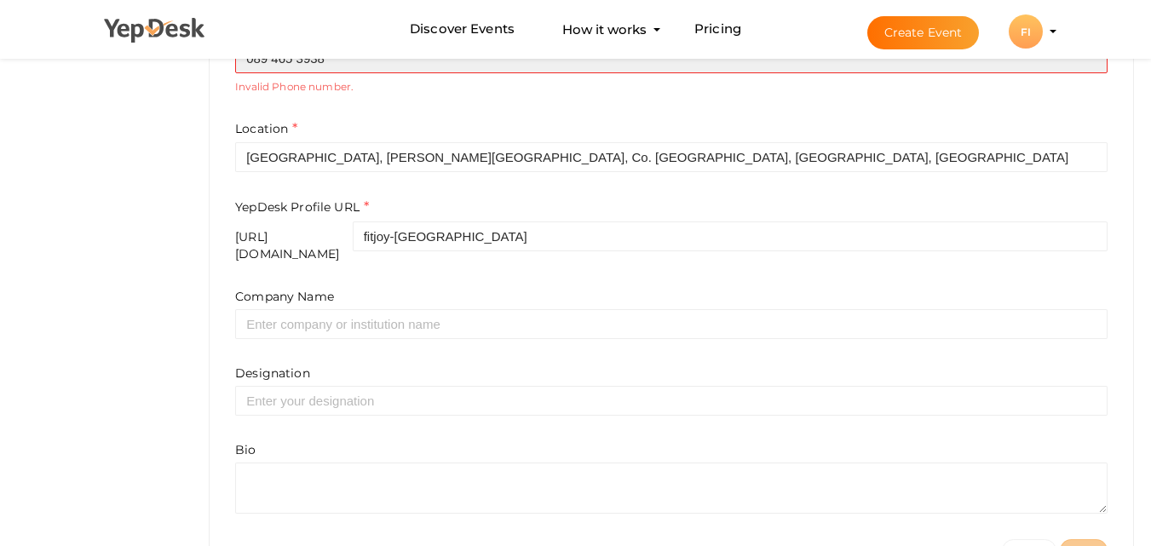
drag, startPoint x: 345, startPoint y: 66, endPoint x: 135, endPoint y: 56, distance: 209.8
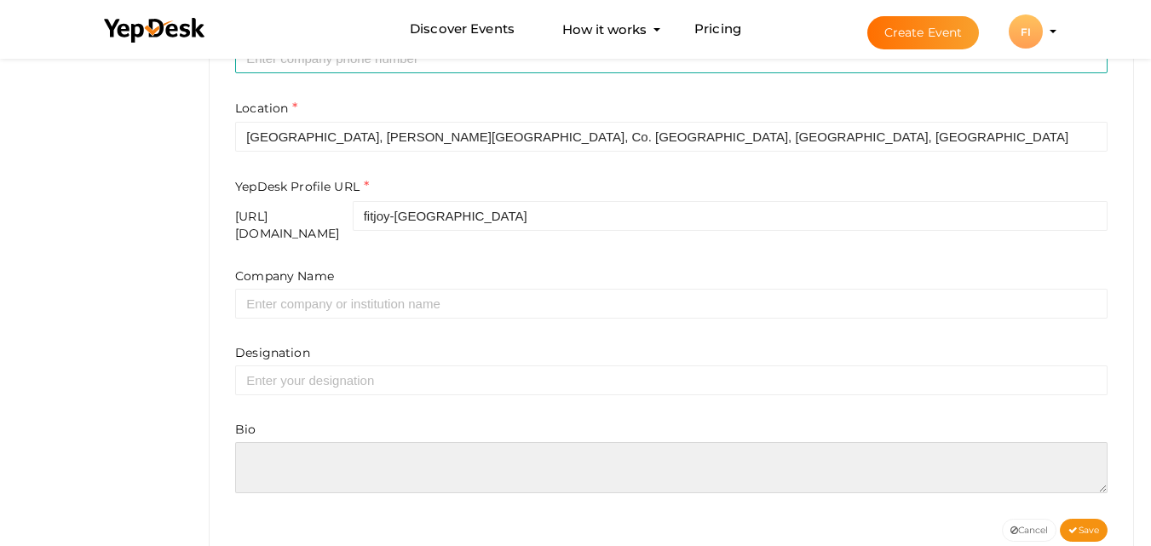
click at [372, 460] on textarea at bounding box center [671, 467] width 872 height 51
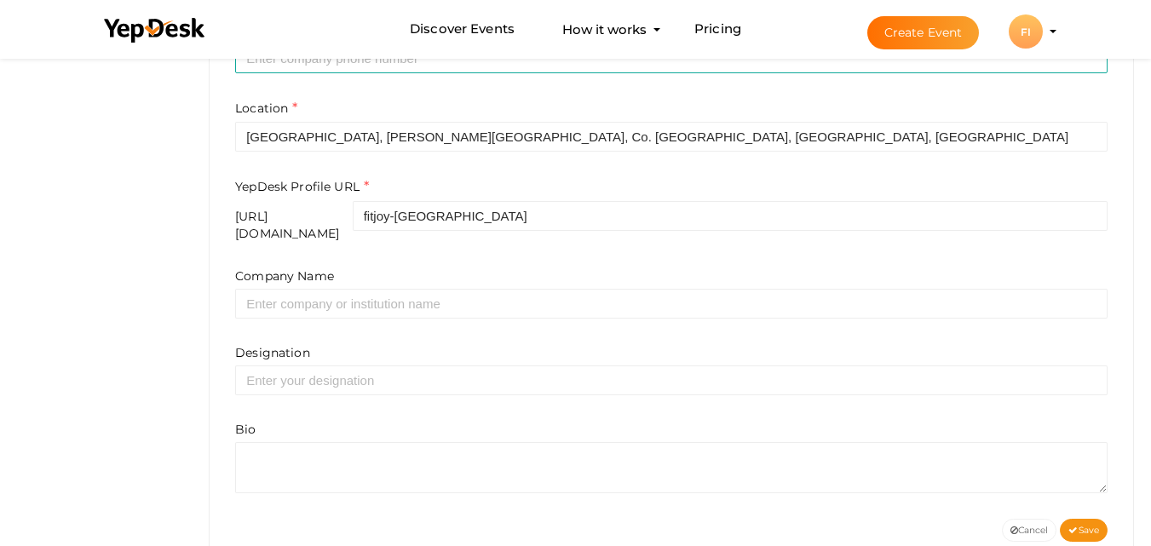
click at [348, 390] on div "Company Name Designation Bio" at bounding box center [671, 380] width 872 height 226
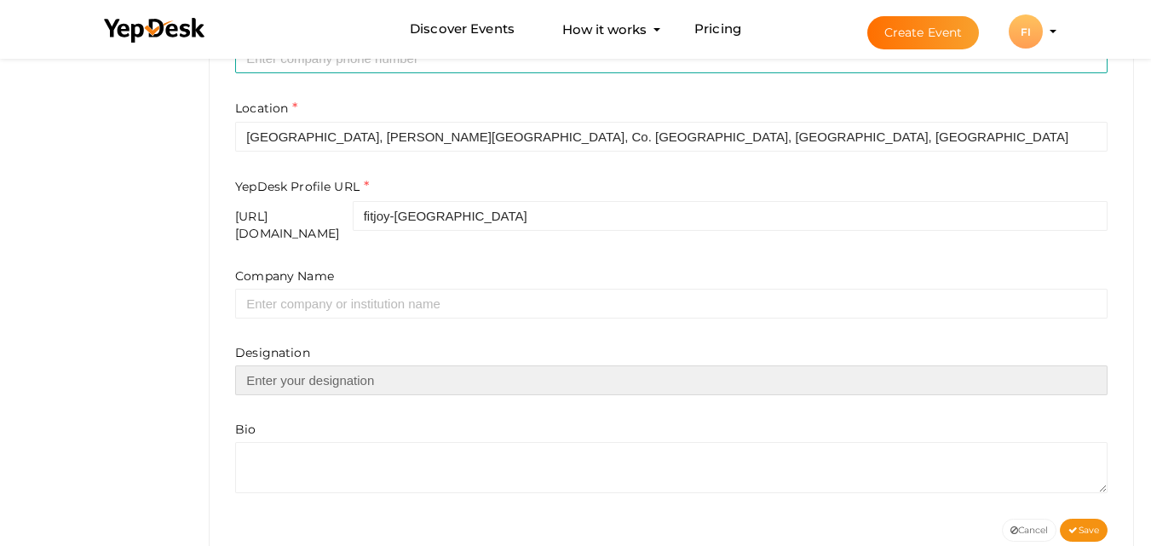
click at [342, 375] on input "text" at bounding box center [671, 380] width 872 height 30
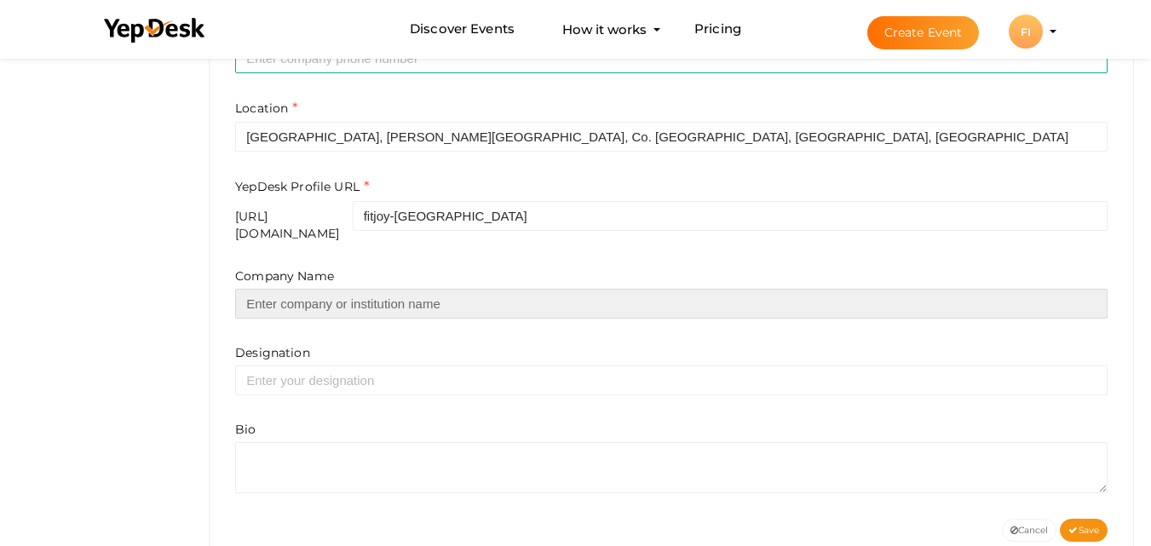
click at [426, 289] on input "text" at bounding box center [671, 304] width 872 height 30
type input "Fit&Joy Ireland"
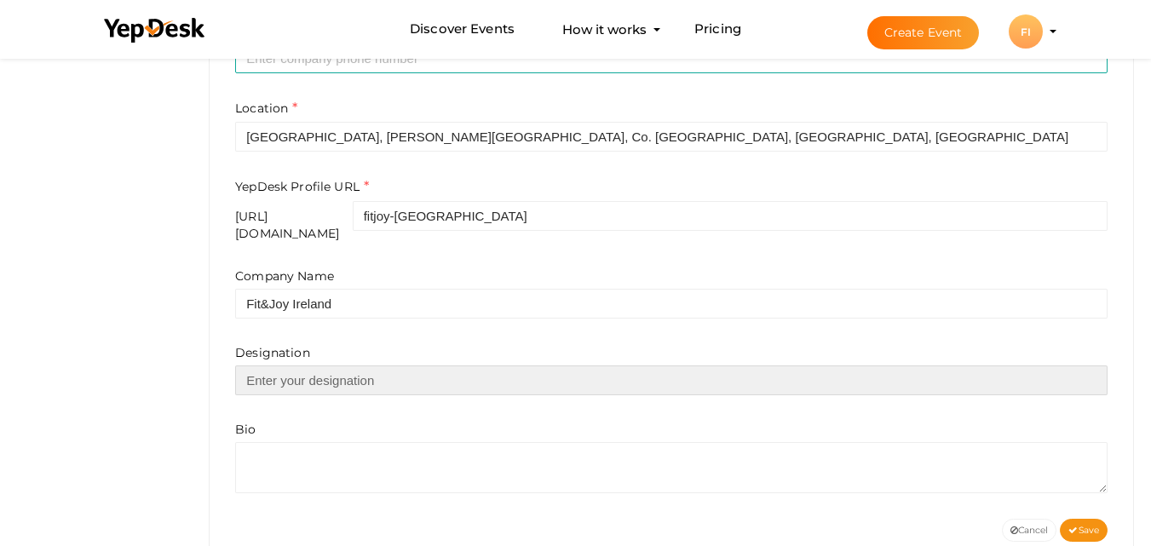
click at [320, 378] on input "text" at bounding box center [671, 380] width 872 height 30
paste input "Phone No- [PHONE_NUMBER]"
click at [341, 371] on input "Phone No- [PHONE_NUMBER]" at bounding box center [671, 380] width 872 height 30
type input "Phone No- [PHONE_NUMBER]"
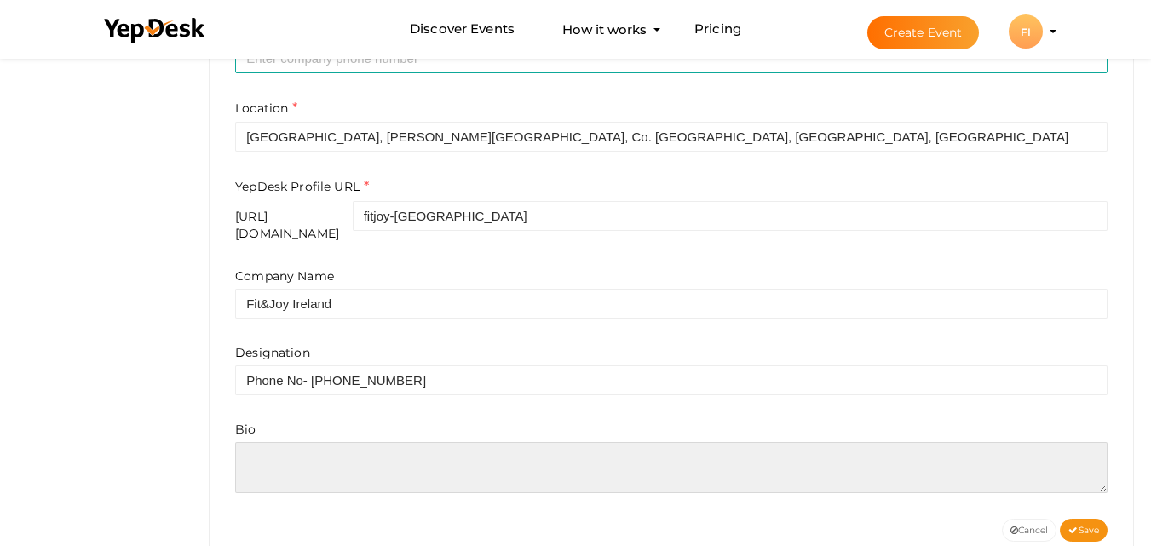
drag, startPoint x: 282, startPoint y: 479, endPoint x: 291, endPoint y: 478, distance: 8.6
click at [282, 478] on textarea at bounding box center [671, 467] width 872 height 51
click at [367, 473] on textarea at bounding box center [671, 467] width 872 height 51
click at [262, 454] on textarea at bounding box center [671, 467] width 872 height 51
paste textarea "Fit&Joy Ireland is your local destination for fun, energizing, and community-dr…"
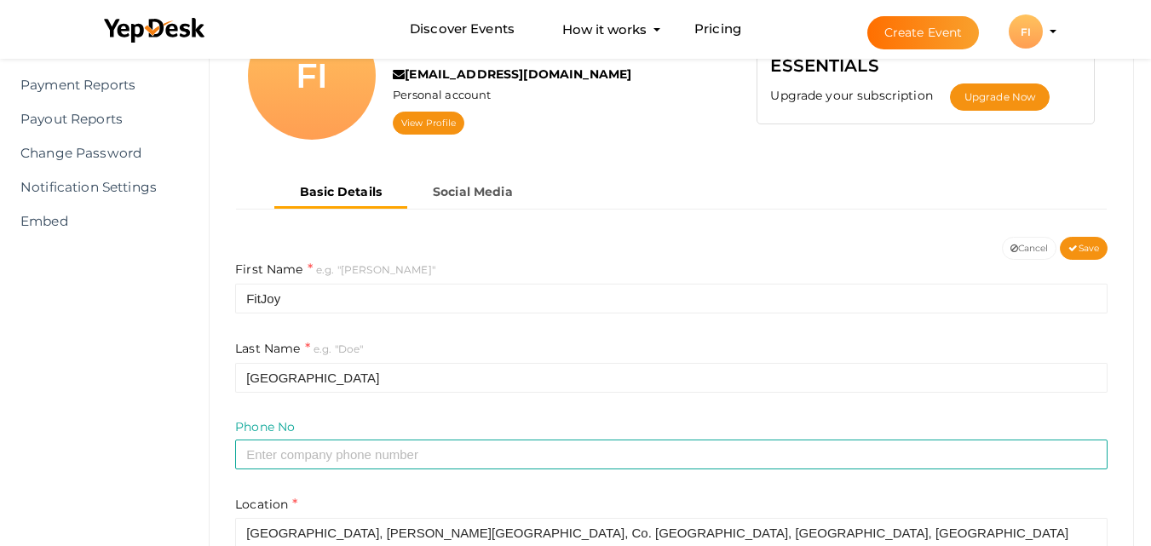
scroll to position [170, 0]
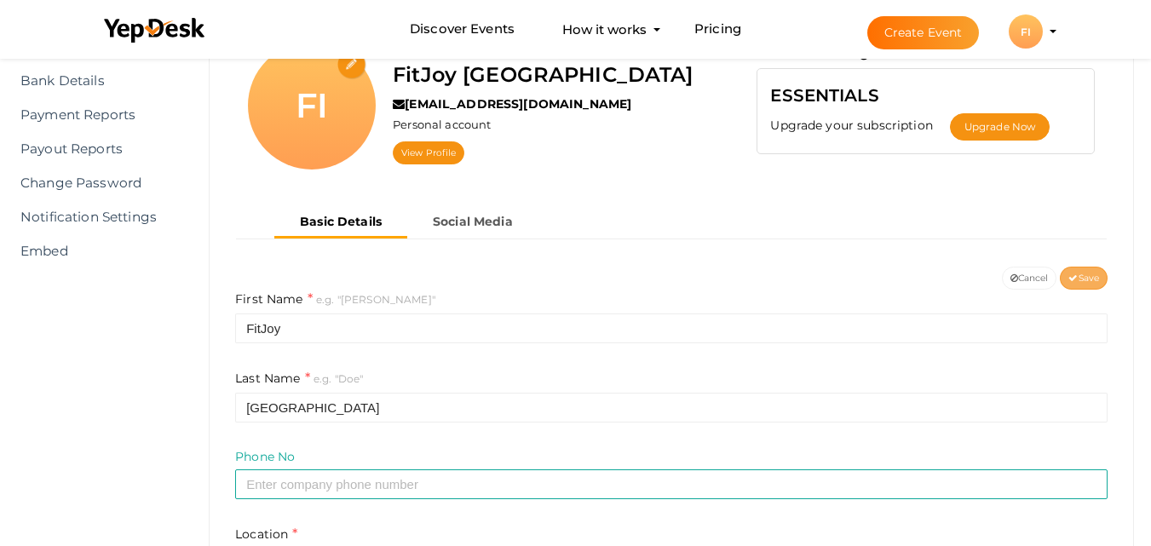
type textarea "Fit&Joy Ireland is your local destination for fun, energizing, and community-dr…"
click at [1089, 285] on button "Save" at bounding box center [1084, 278] width 48 height 23
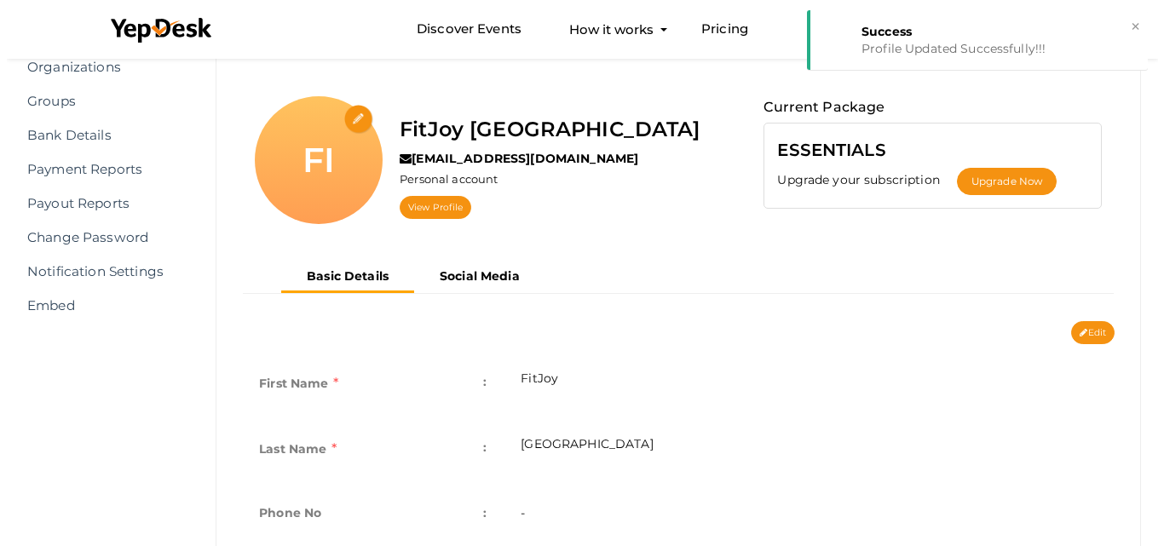
scroll to position [85, 0]
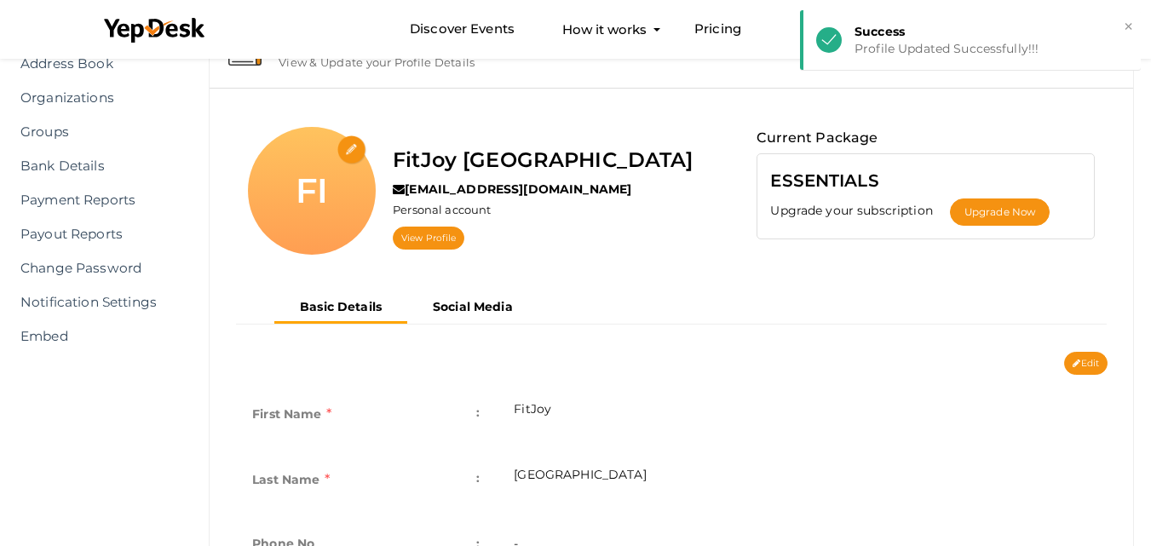
click at [347, 150] on input "file" at bounding box center [352, 150] width 30 height 30
type input "C:\fakepath\FIT_JOY_logo_square.jpg"
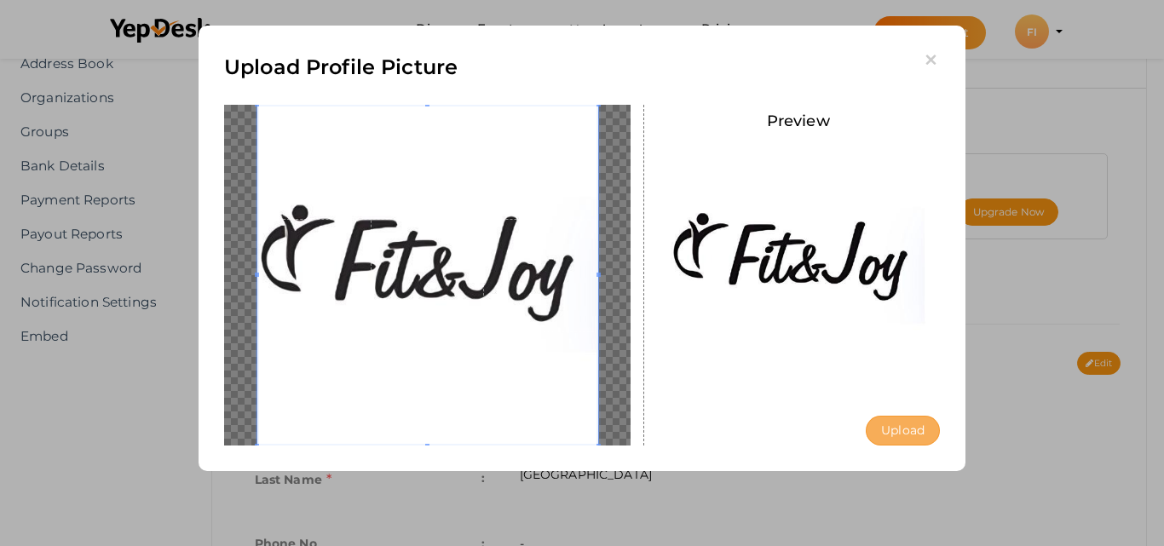
click at [901, 432] on button "Upload" at bounding box center [903, 431] width 74 height 30
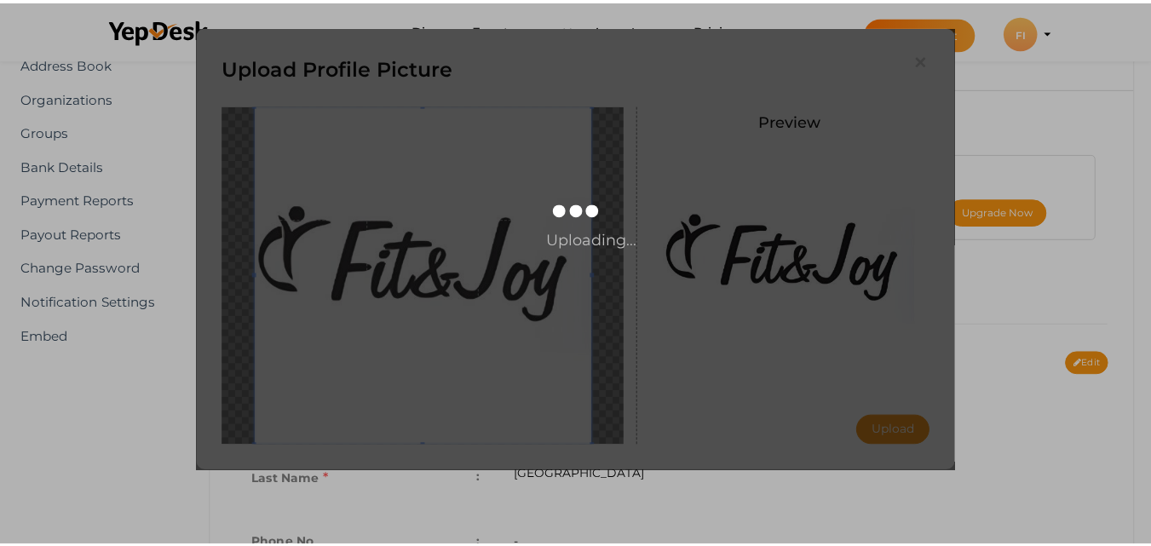
scroll to position [0, 0]
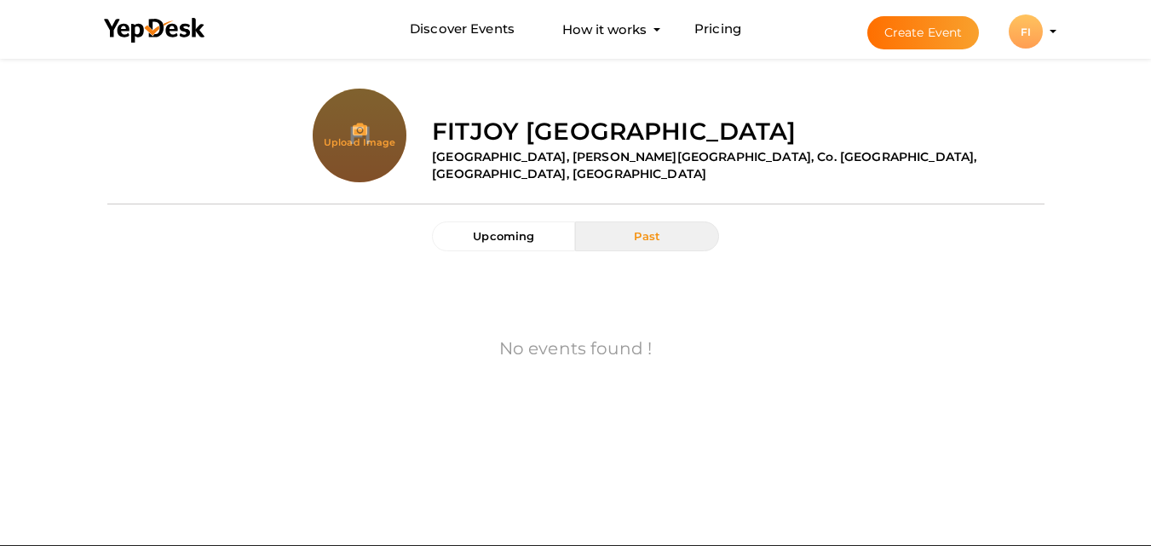
click at [366, 131] on input "file" at bounding box center [360, 170] width 94 height 94
type input "C:\fakepath\FIT_JOY_logo_square.jpg"
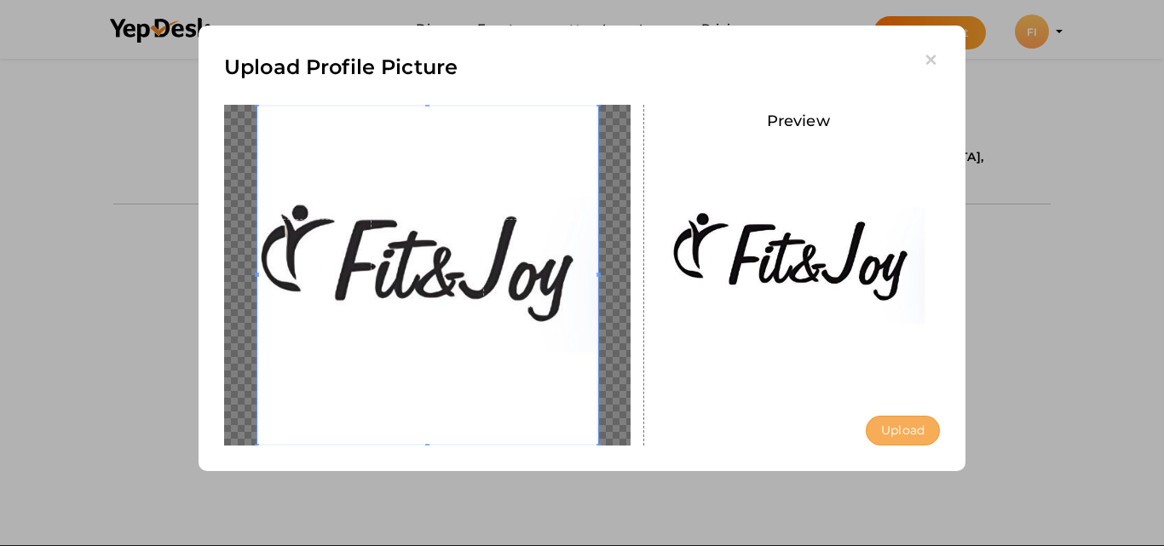
click at [908, 426] on button "Upload" at bounding box center [903, 431] width 74 height 30
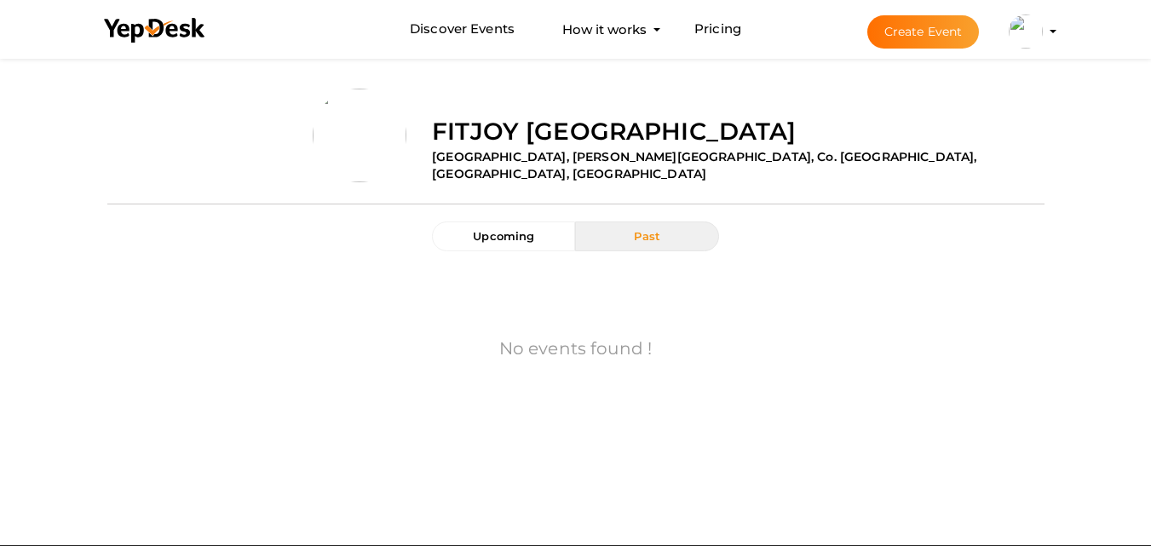
scroll to position [55, 0]
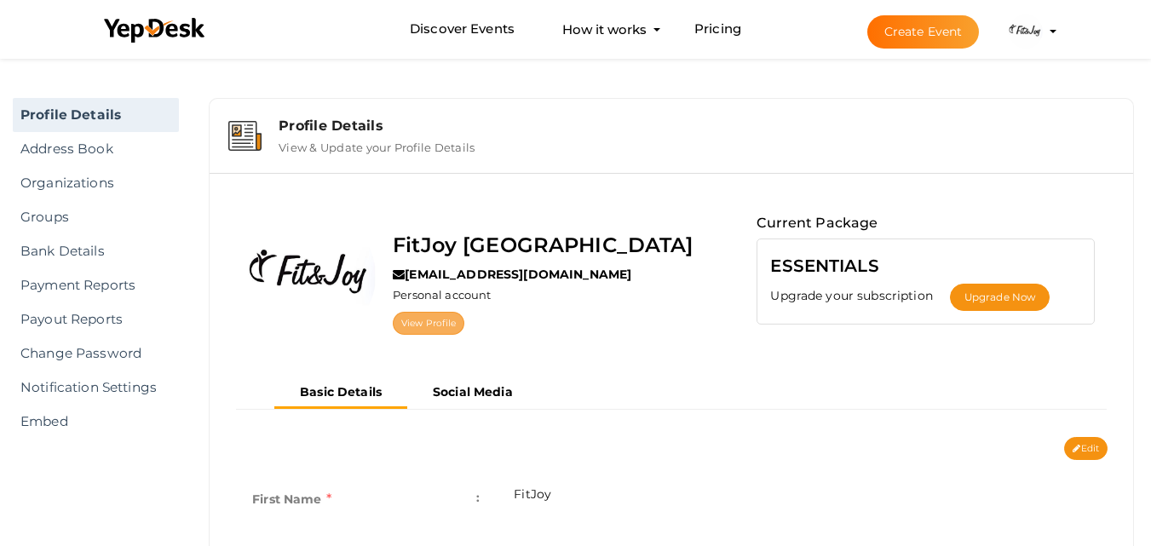
click at [437, 326] on link "View Profile" at bounding box center [429, 323] width 72 height 23
click at [320, 147] on label "View & Update your Profile Details" at bounding box center [377, 144] width 196 height 20
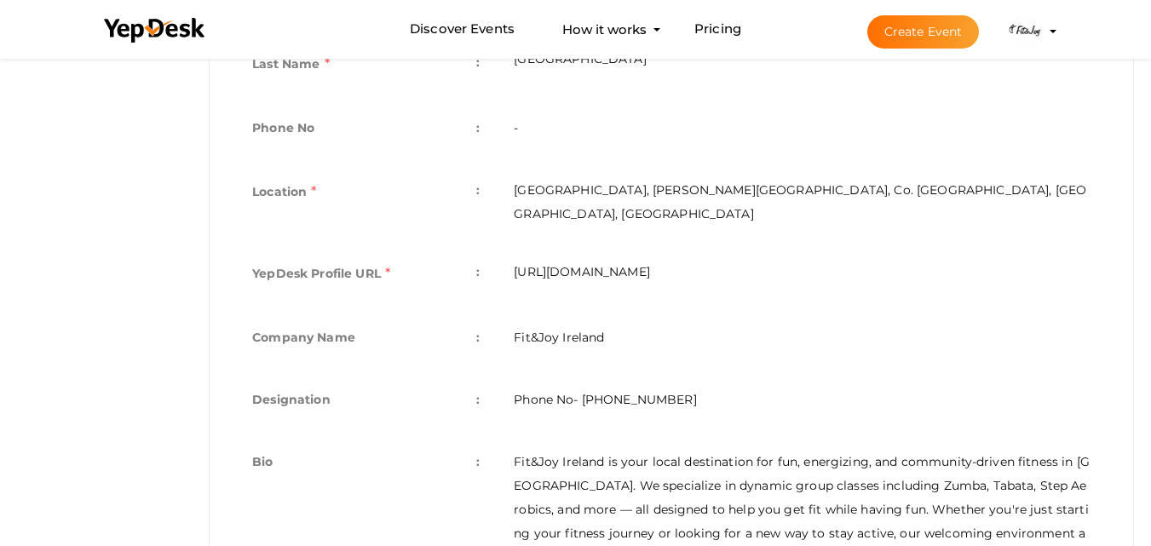
scroll to position [511, 0]
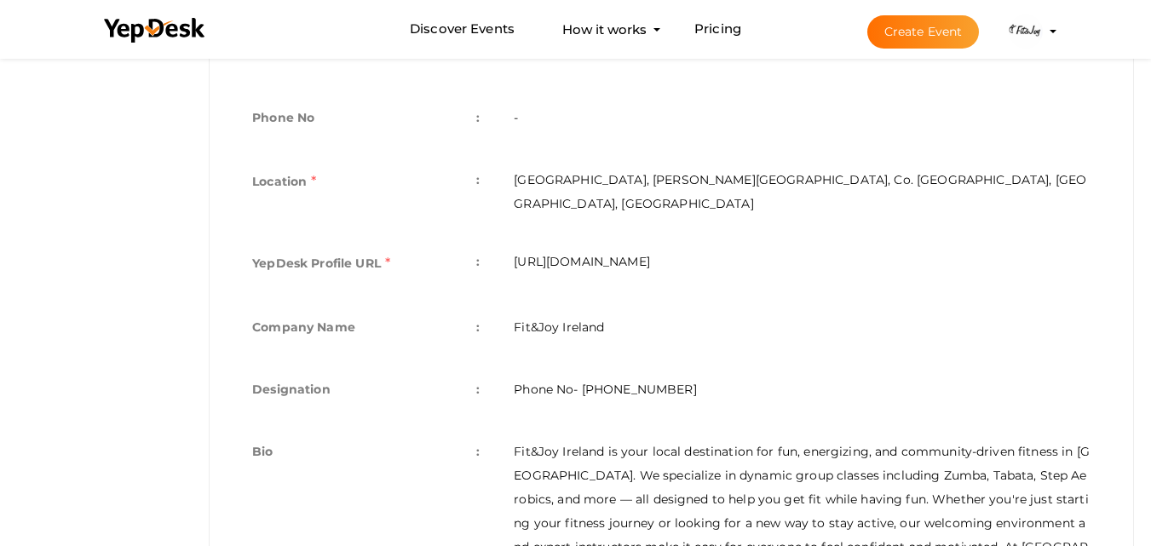
click at [629, 242] on td "https://www.yepdesk.com/profile/fitjoy-ireland" at bounding box center [802, 266] width 611 height 66
copy tbody "https://www.yepdesk.com/profile/fitjoy-ireland"
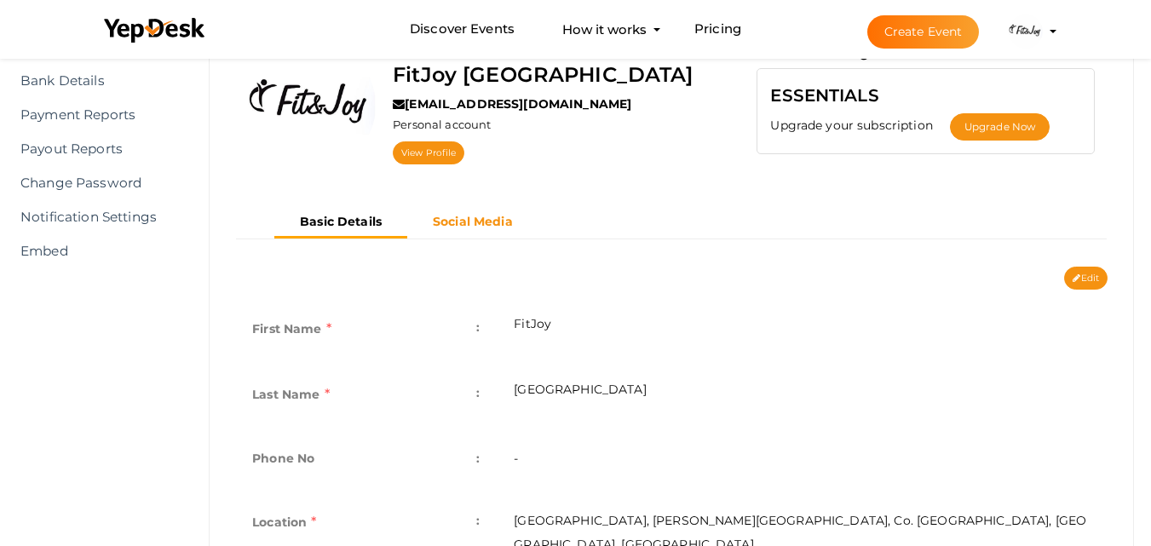
click at [485, 216] on b "Social Media" at bounding box center [473, 221] width 80 height 15
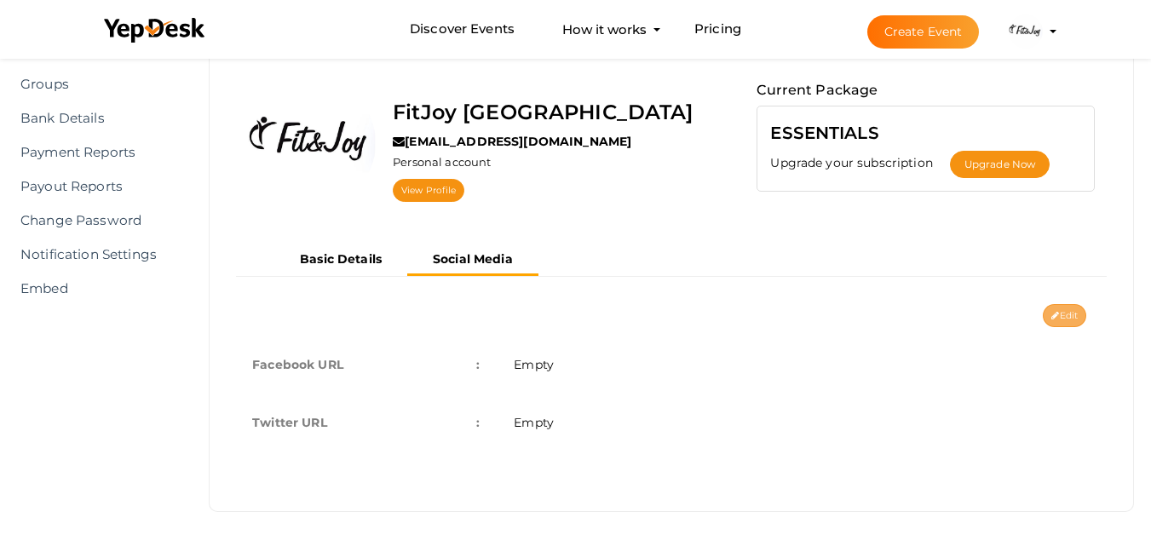
click at [1078, 313] on button "Edit" at bounding box center [1064, 315] width 43 height 23
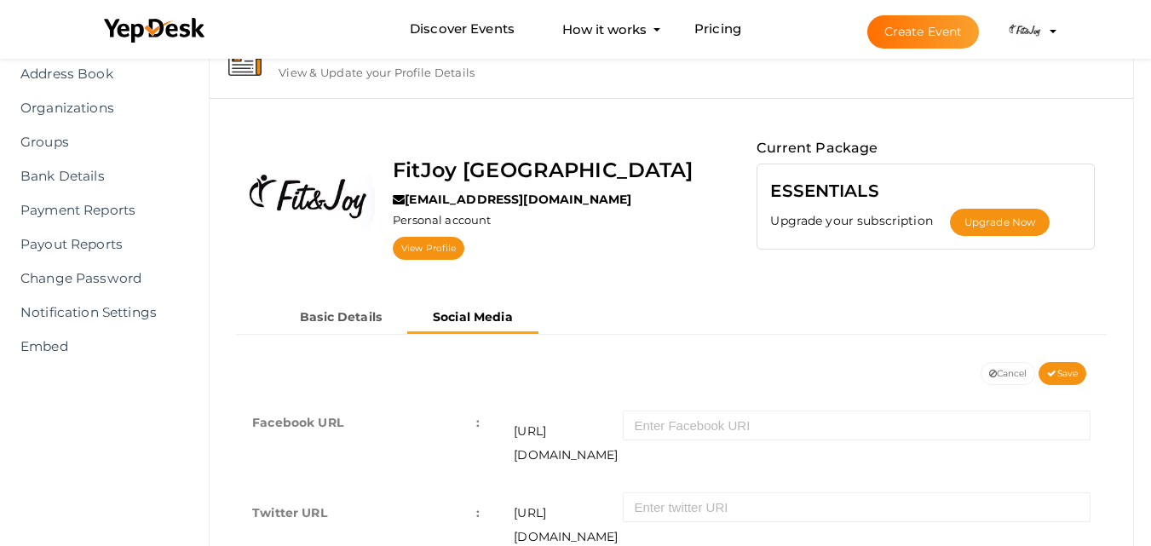
scroll to position [0, 0]
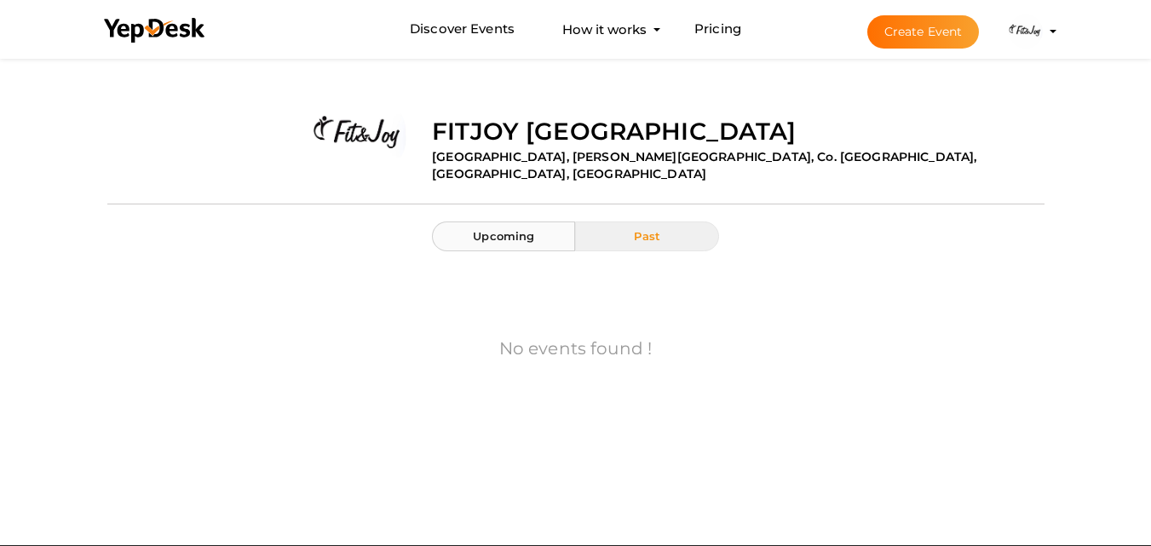
click at [495, 234] on span "Upcoming" at bounding box center [503, 236] width 61 height 14
click at [675, 221] on button "Past" at bounding box center [646, 236] width 143 height 30
